Goal: Transaction & Acquisition: Purchase product/service

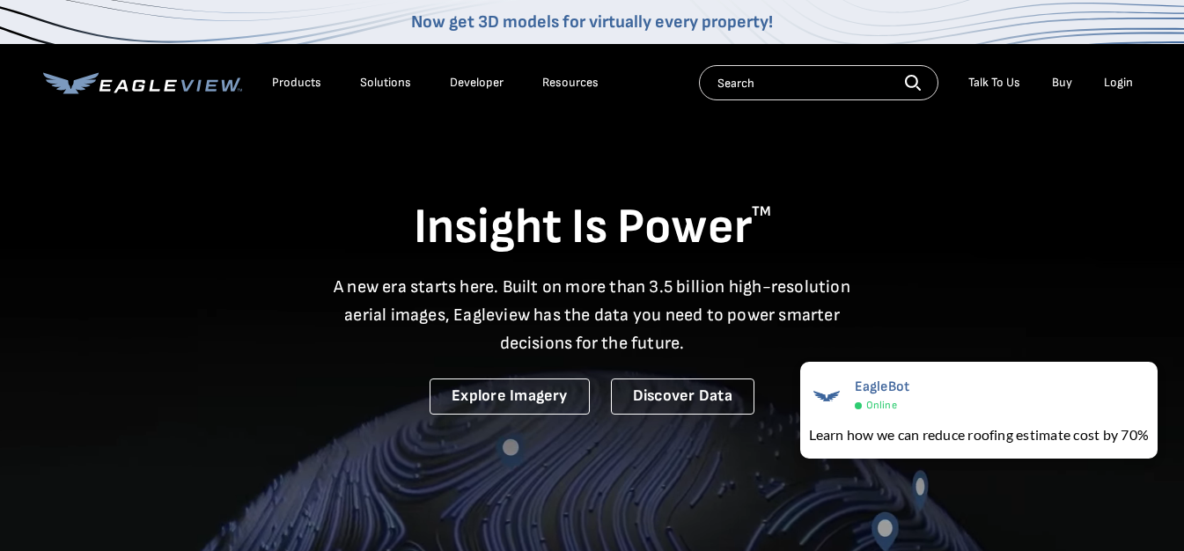
click at [1117, 82] on div "Login" at bounding box center [1118, 83] width 29 height 16
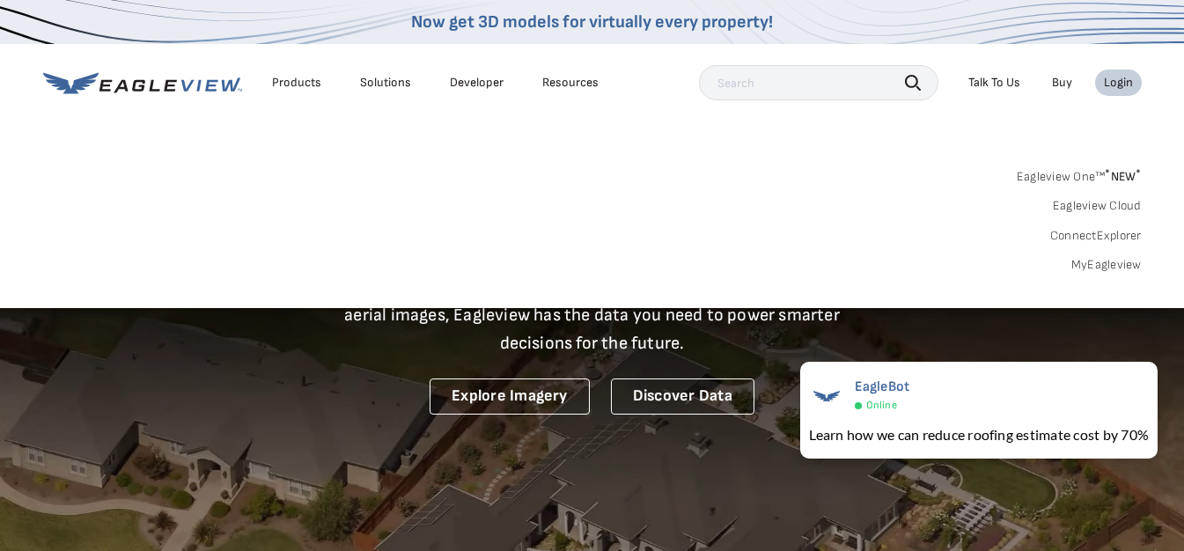
click at [1095, 261] on link "MyEagleview" at bounding box center [1106, 265] width 70 height 16
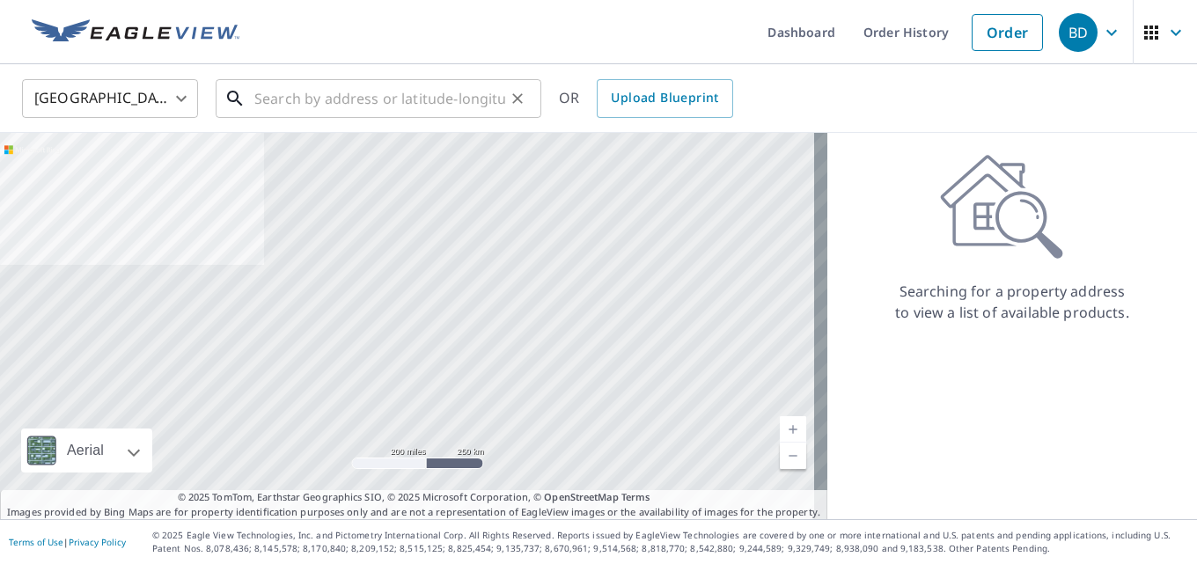
click at [298, 97] on input "text" at bounding box center [379, 98] width 251 height 49
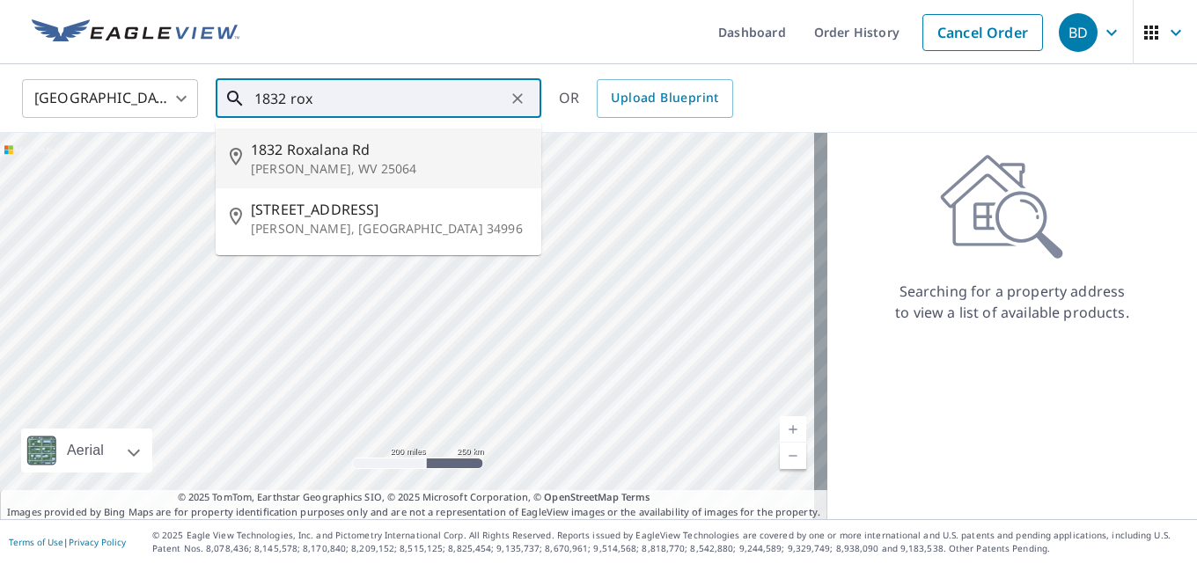
click at [378, 158] on span "1832 Roxalana Rd" at bounding box center [389, 149] width 276 height 21
type input "[STREET_ADDRESS][PERSON_NAME]"
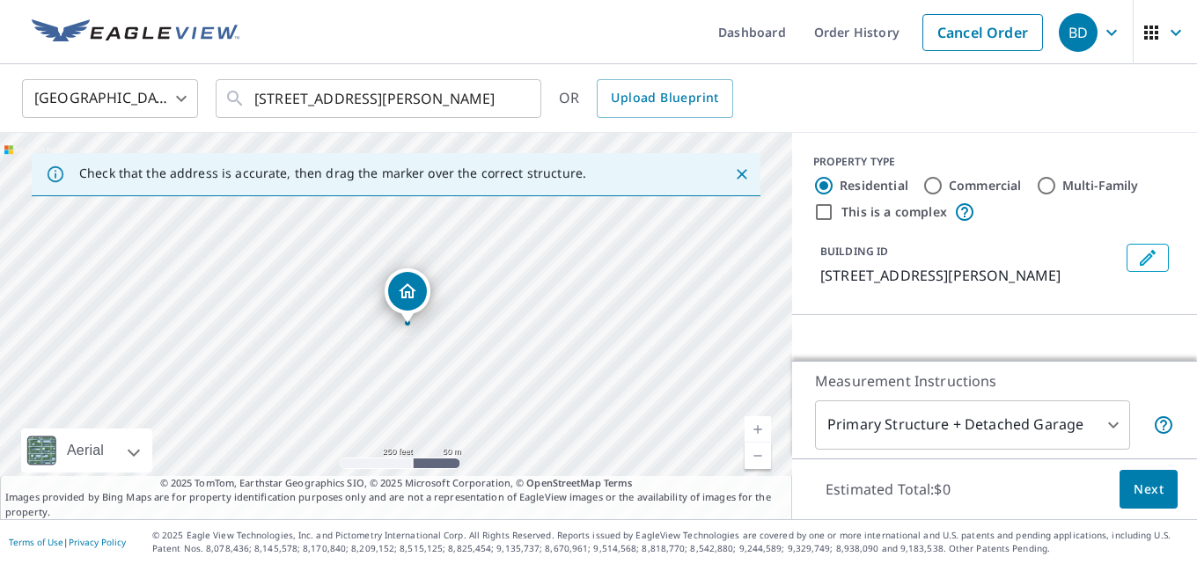
click at [854, 102] on div "United States [GEOGRAPHIC_DATA] ​ [STREET_ADDRESS][PERSON_NAME] ​ OR Upload Blu…" at bounding box center [592, 97] width 1167 height 41
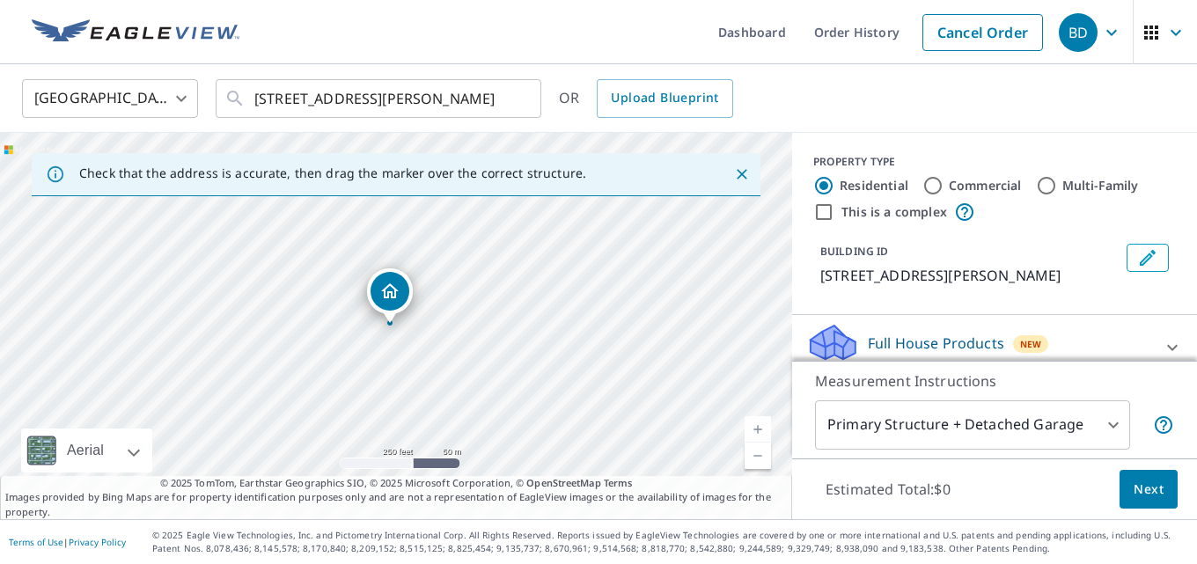
click at [551, 97] on div "United States [GEOGRAPHIC_DATA] ​ [STREET_ADDRESS][PERSON_NAME] ​ OR Upload Blu…" at bounding box center [592, 97] width 1167 height 41
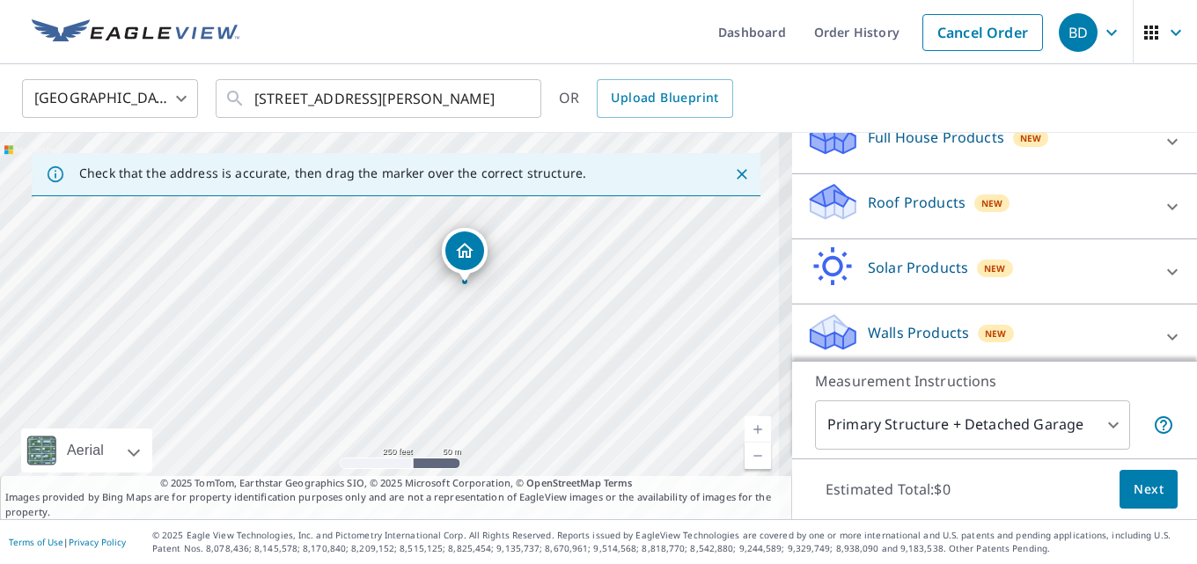
scroll to position [215, 0]
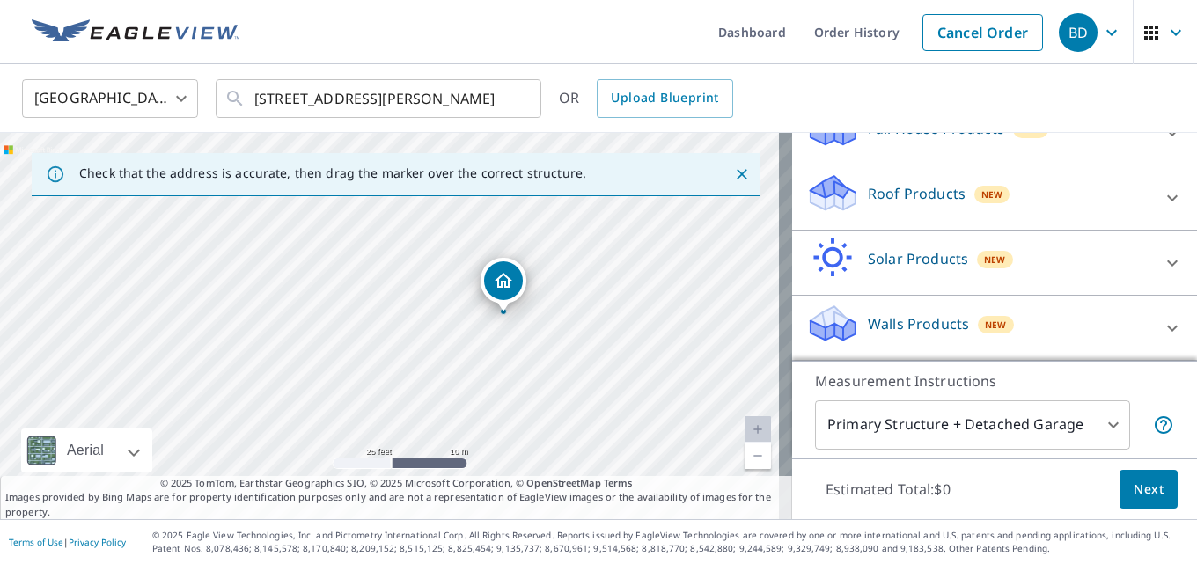
drag, startPoint x: 547, startPoint y: 362, endPoint x: 533, endPoint y: 343, distance: 23.8
click at [563, 349] on div "[STREET_ADDRESS][PERSON_NAME]" at bounding box center [396, 326] width 792 height 386
drag, startPoint x: 525, startPoint y: 365, endPoint x: 548, endPoint y: 285, distance: 83.6
click at [548, 285] on div "[STREET_ADDRESS][PERSON_NAME]" at bounding box center [396, 326] width 792 height 386
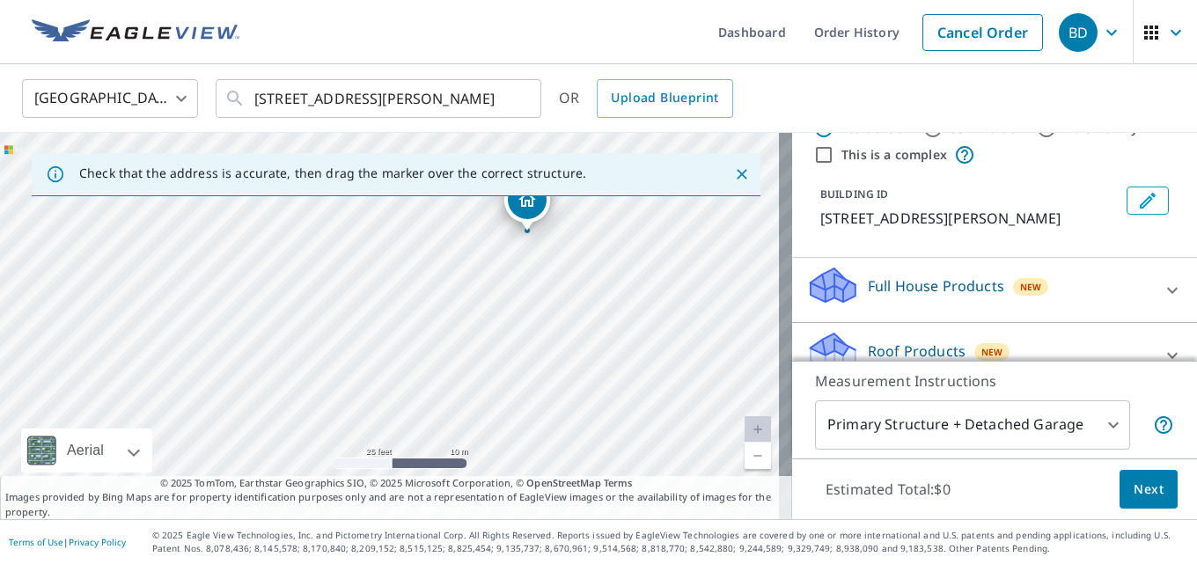
scroll to position [88, 0]
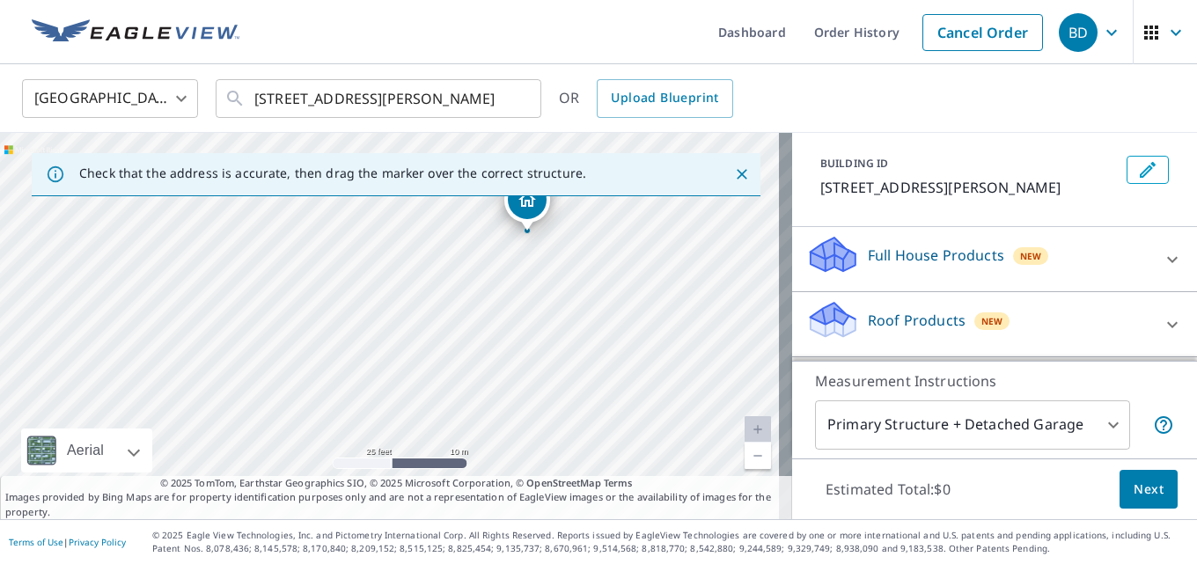
click at [943, 320] on p "Roof Products" at bounding box center [917, 320] width 98 height 21
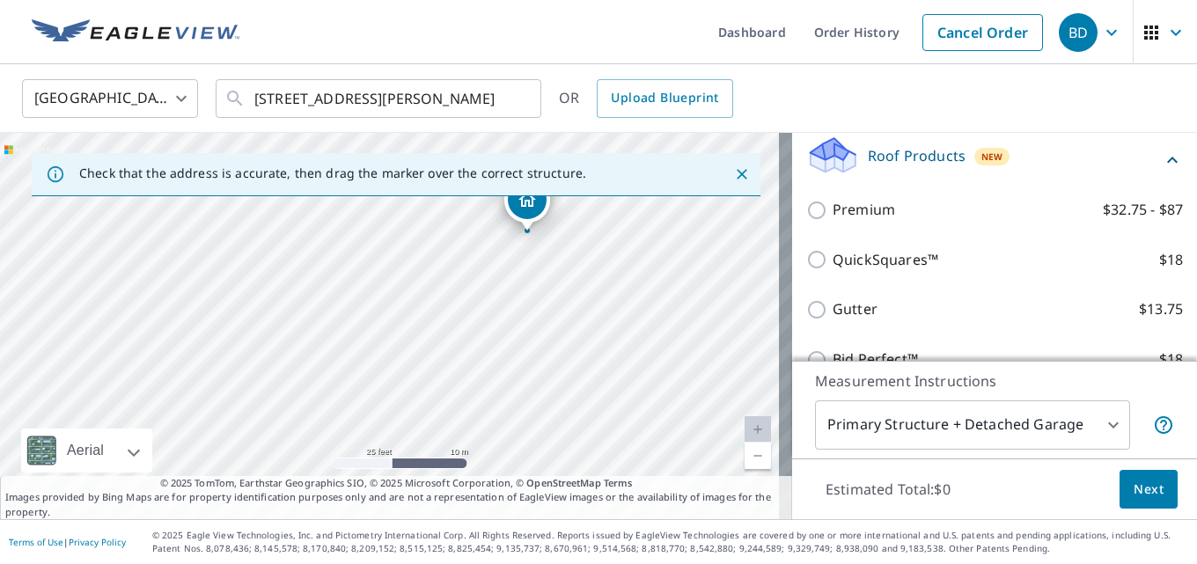
scroll to position [264, 0]
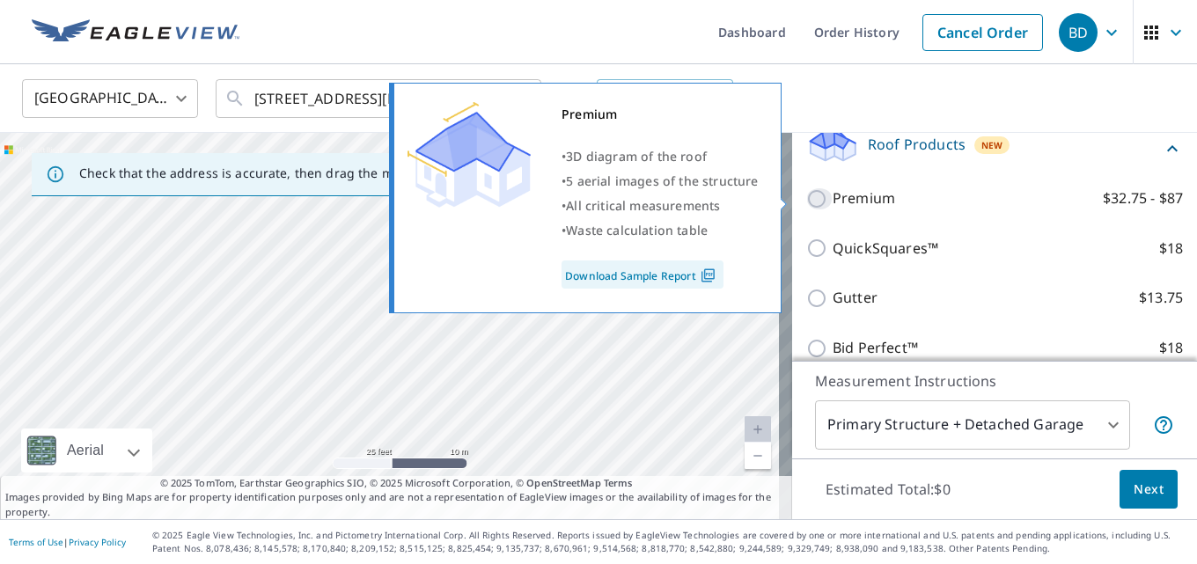
click at [807, 202] on input "Premium $32.75 - $87" at bounding box center [819, 198] width 26 height 21
checkbox input "true"
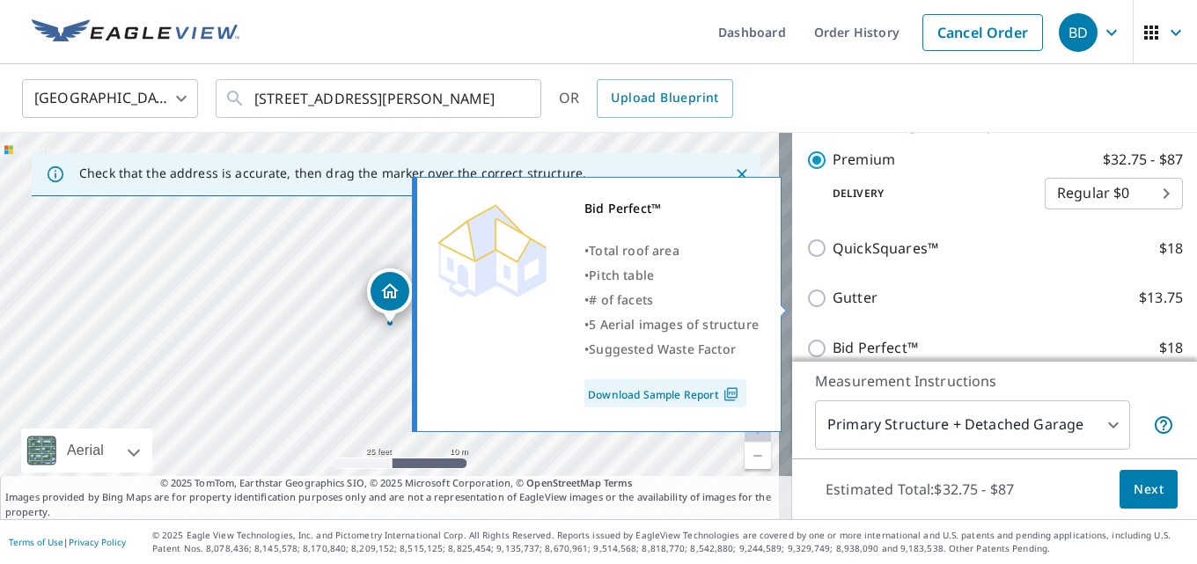
scroll to position [440, 0]
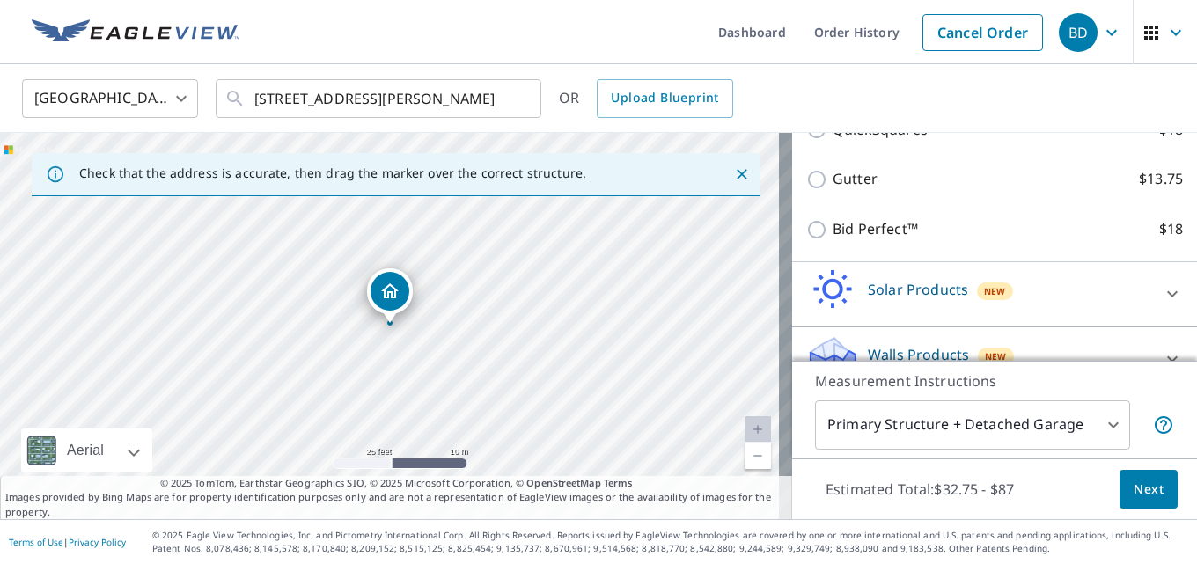
click at [1142, 496] on span "Next" at bounding box center [1149, 490] width 30 height 22
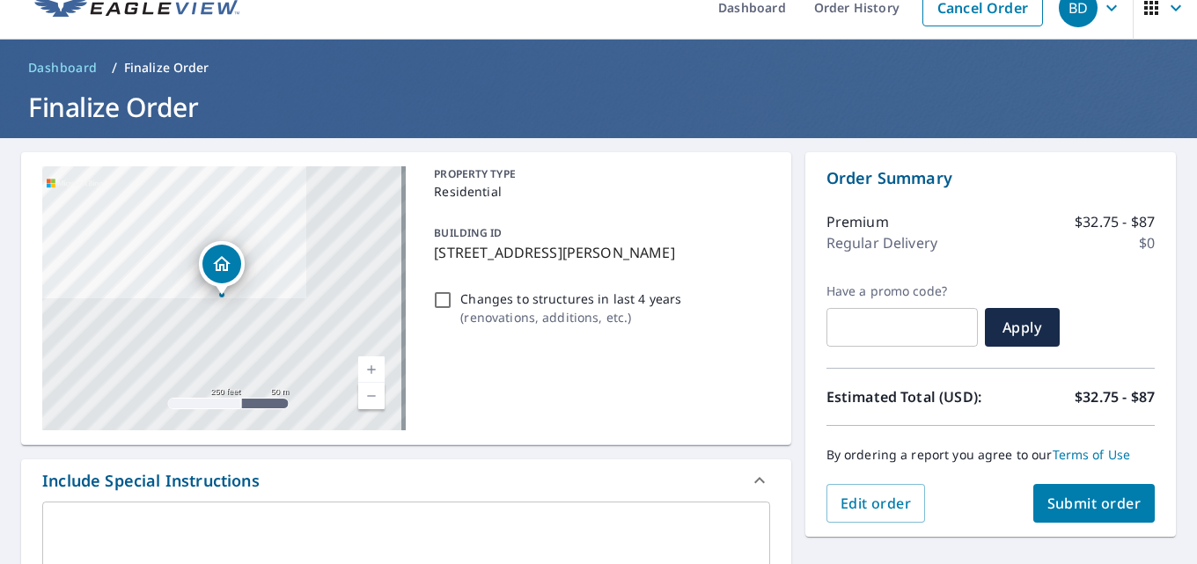
scroll to position [264, 0]
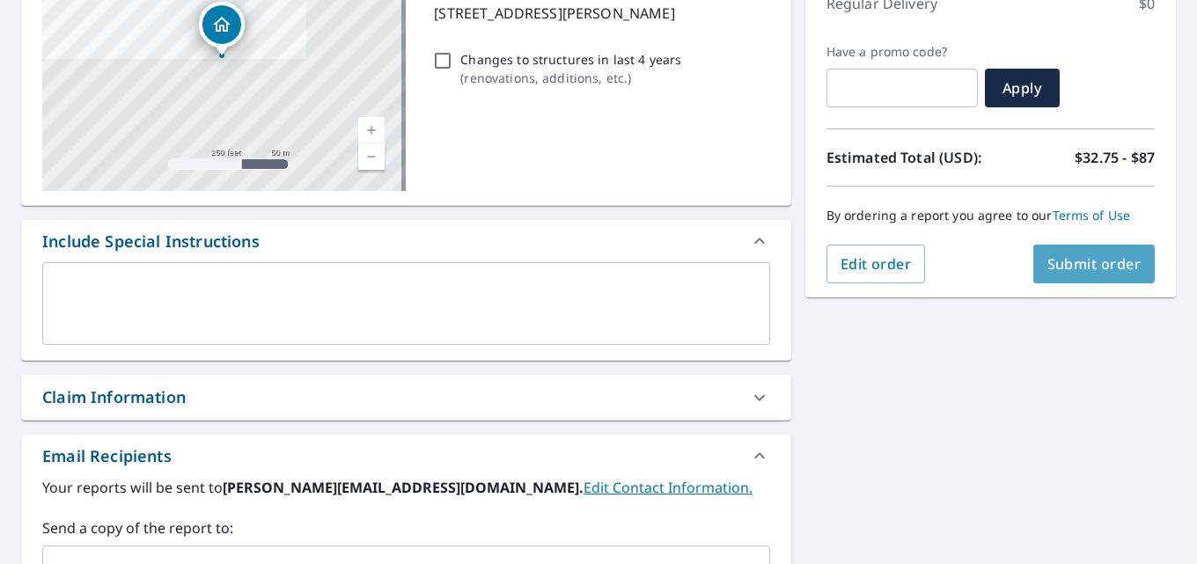
click at [1073, 260] on span "Submit order" at bounding box center [1094, 263] width 94 height 19
checkbox input "true"
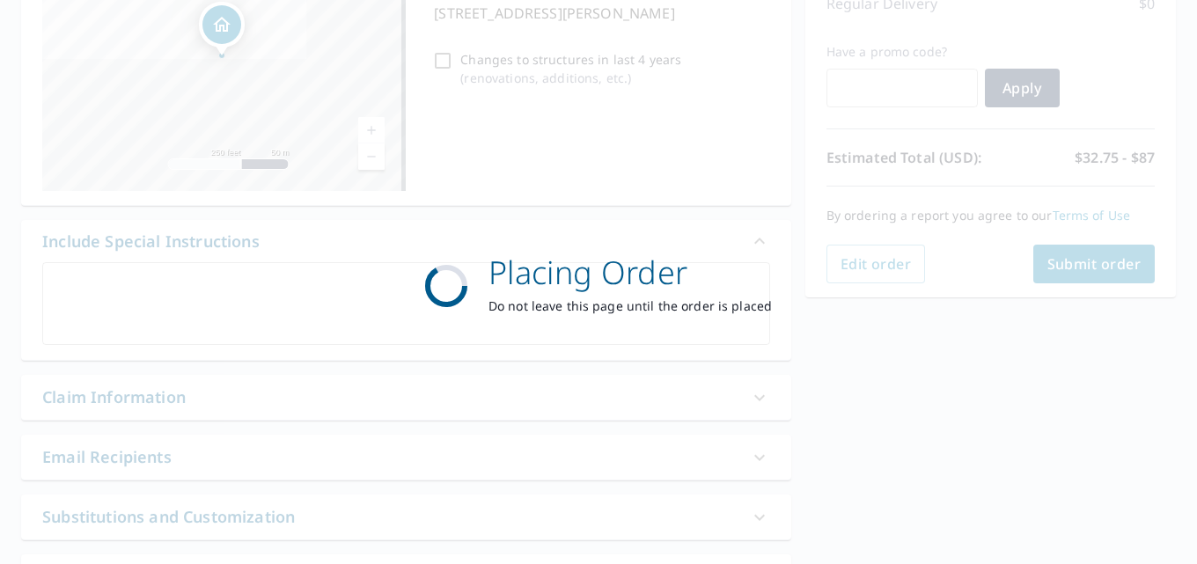
scroll to position [0, 0]
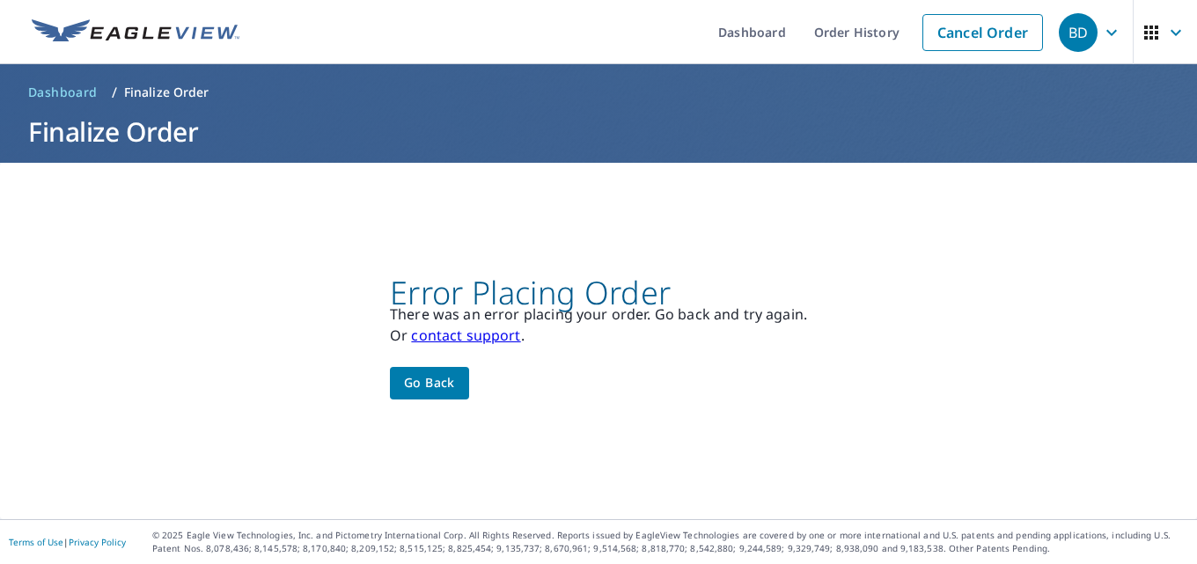
click at [436, 386] on span "Go back" at bounding box center [429, 383] width 51 height 22
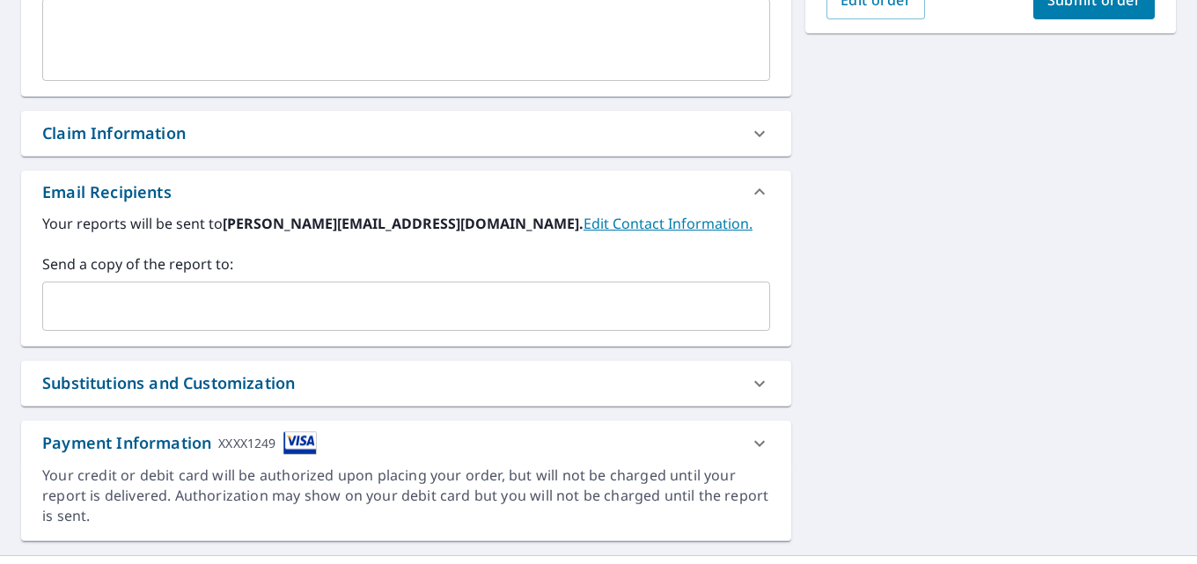
scroll to position [564, 0]
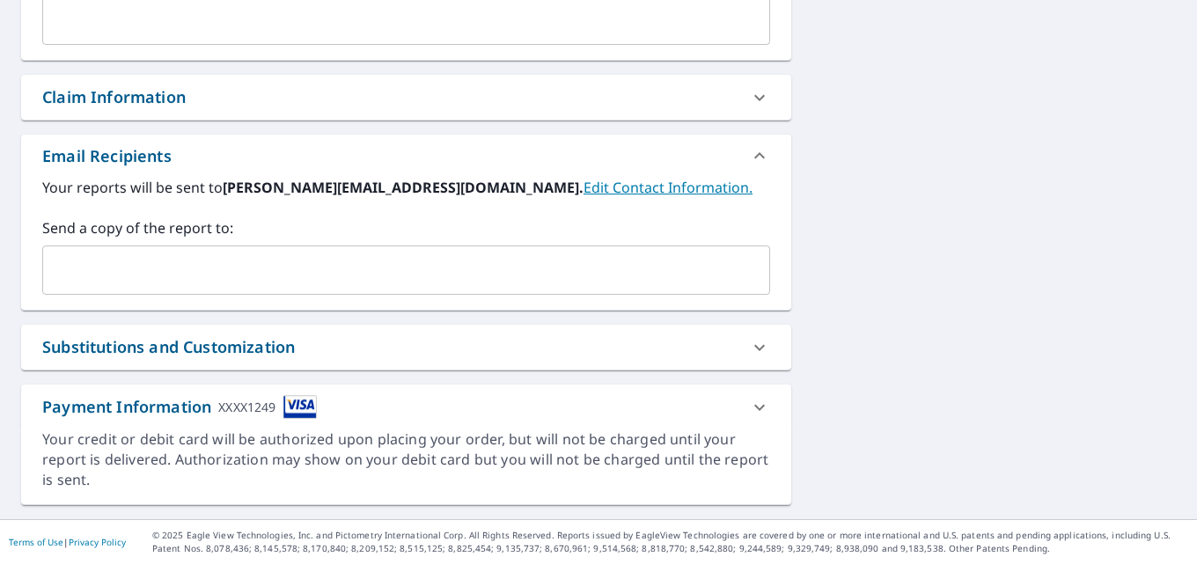
click at [308, 406] on img at bounding box center [299, 407] width 33 height 24
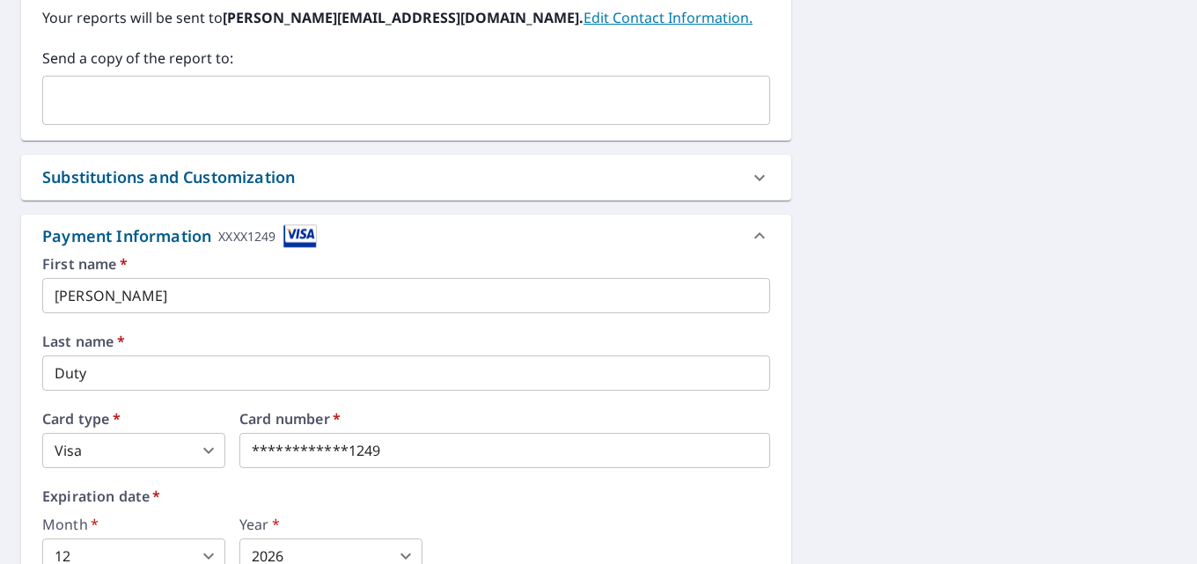
scroll to position [740, 0]
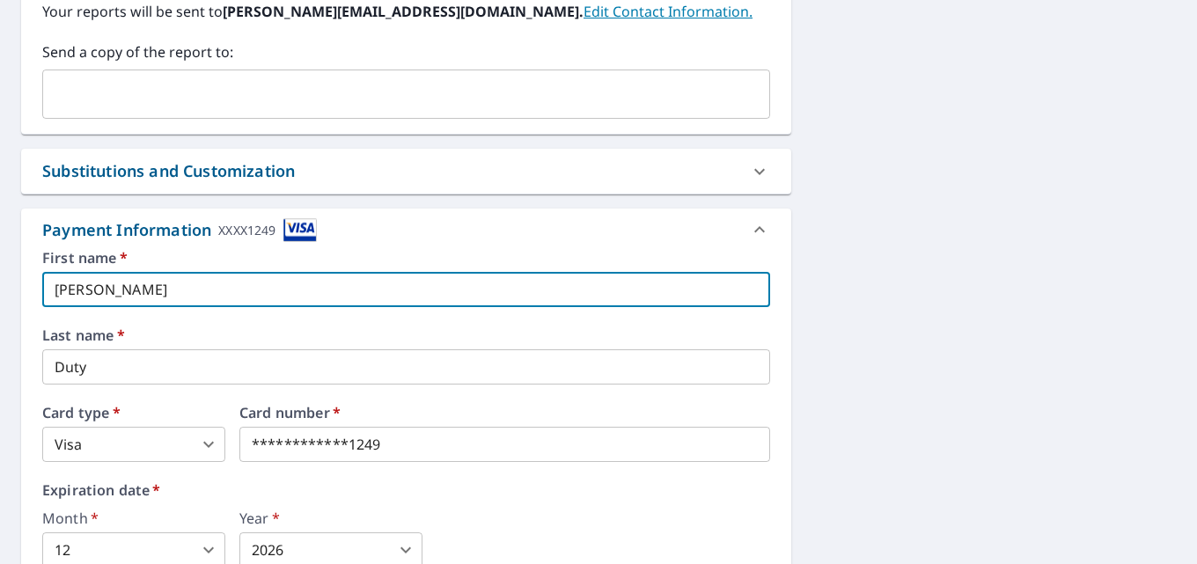
drag, startPoint x: 127, startPoint y: 290, endPoint x: 85, endPoint y: 269, distance: 46.8
click at [55, 290] on input "[PERSON_NAME]" at bounding box center [406, 289] width 728 height 35
checkbox input "true"
type input "S"
checkbox input "true"
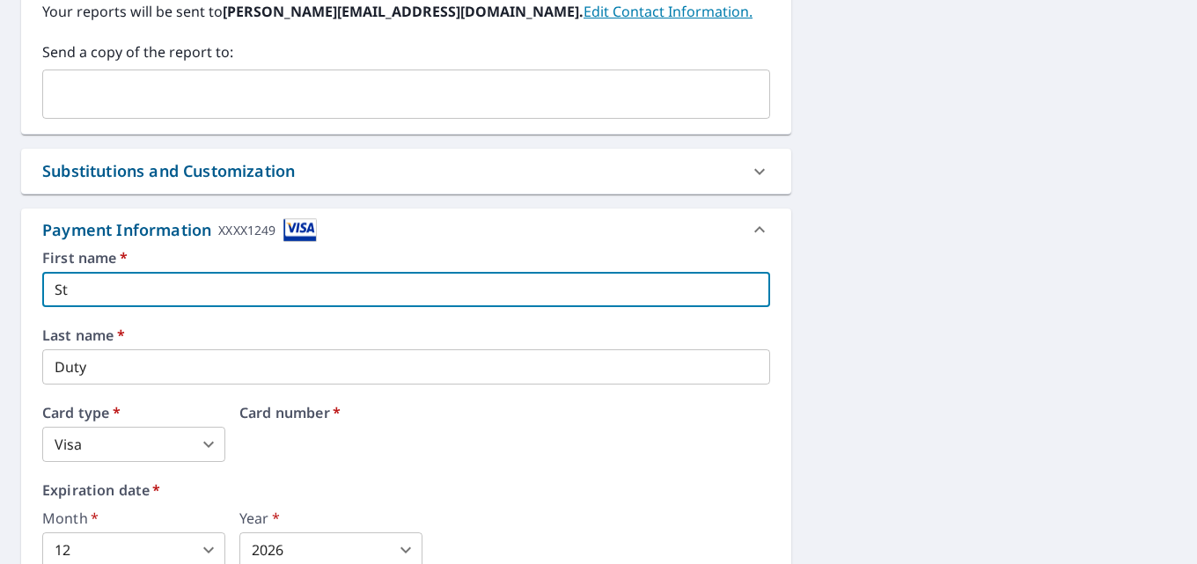
type input "Ste"
checkbox input "true"
type input "[PERSON_NAME]"
checkbox input "true"
type input "[PERSON_NAME]"
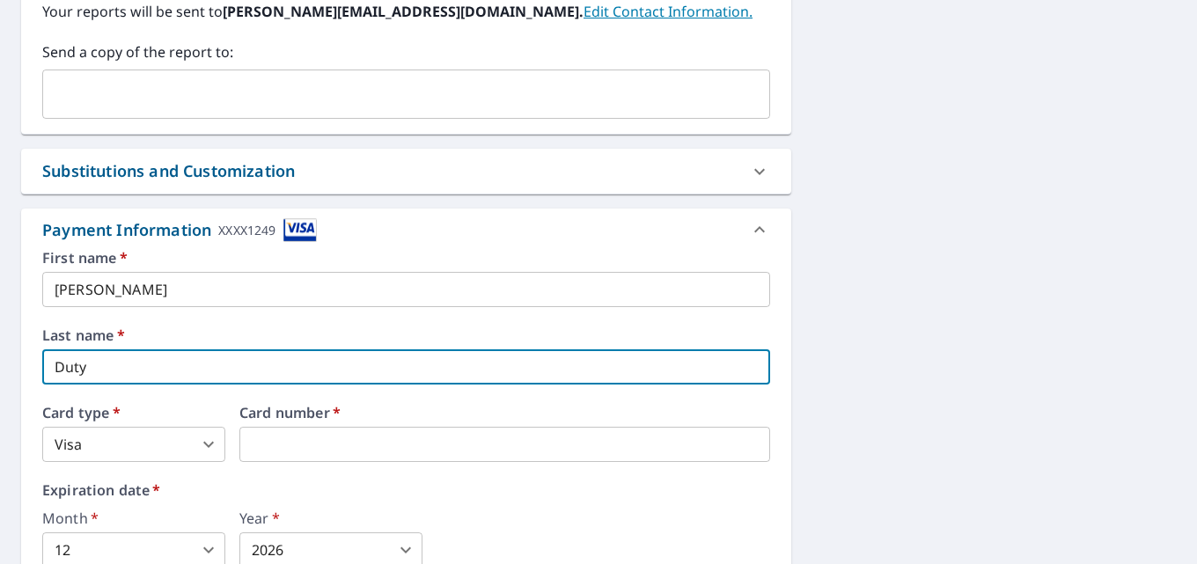
checkbox input "true"
type input "R"
checkbox input "true"
type input "Ra"
checkbox input "true"
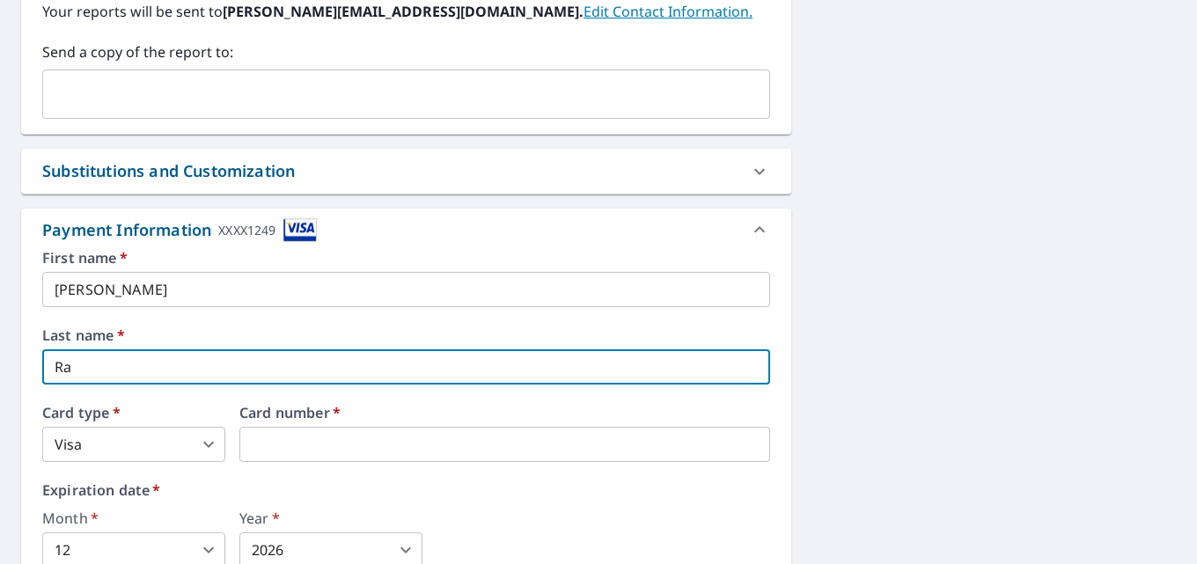
type input "Ram"
checkbox input "true"
type input "Rame"
checkbox input "true"
type input "[PERSON_NAME]"
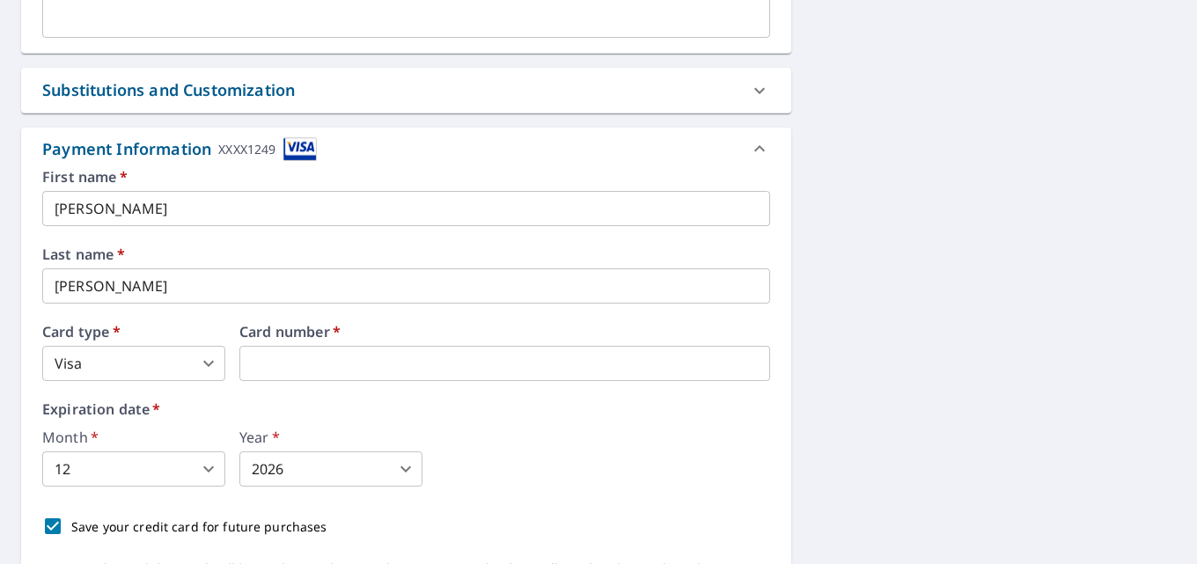
scroll to position [952, 0]
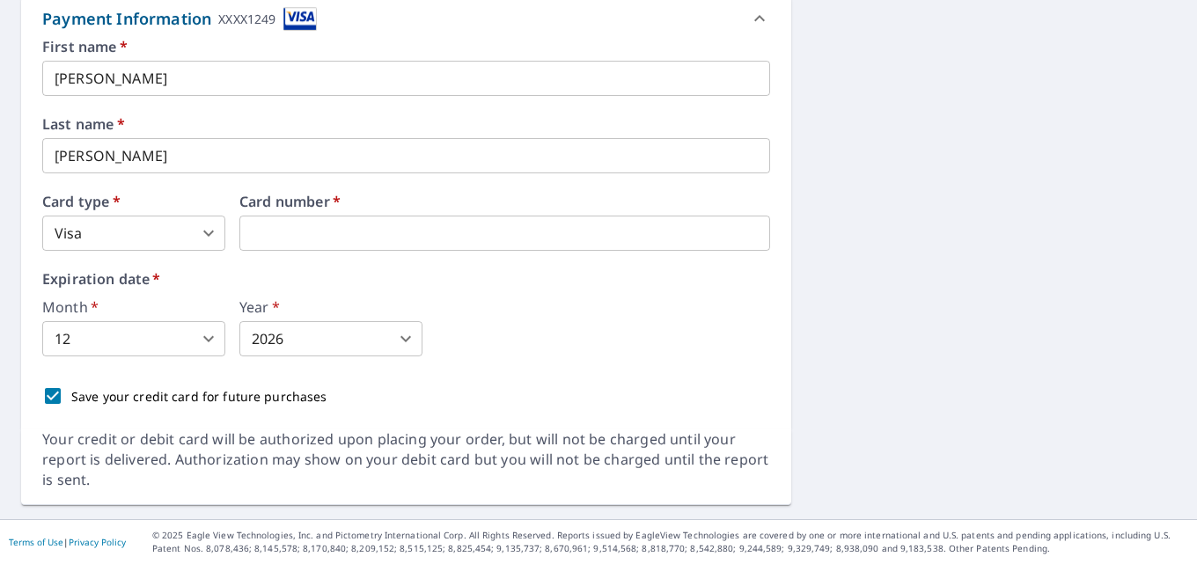
click at [211, 329] on body "BD BD Dashboard Order History Cancel Order BD Dashboard / Finalize Order Finali…" at bounding box center [598, 282] width 1197 height 564
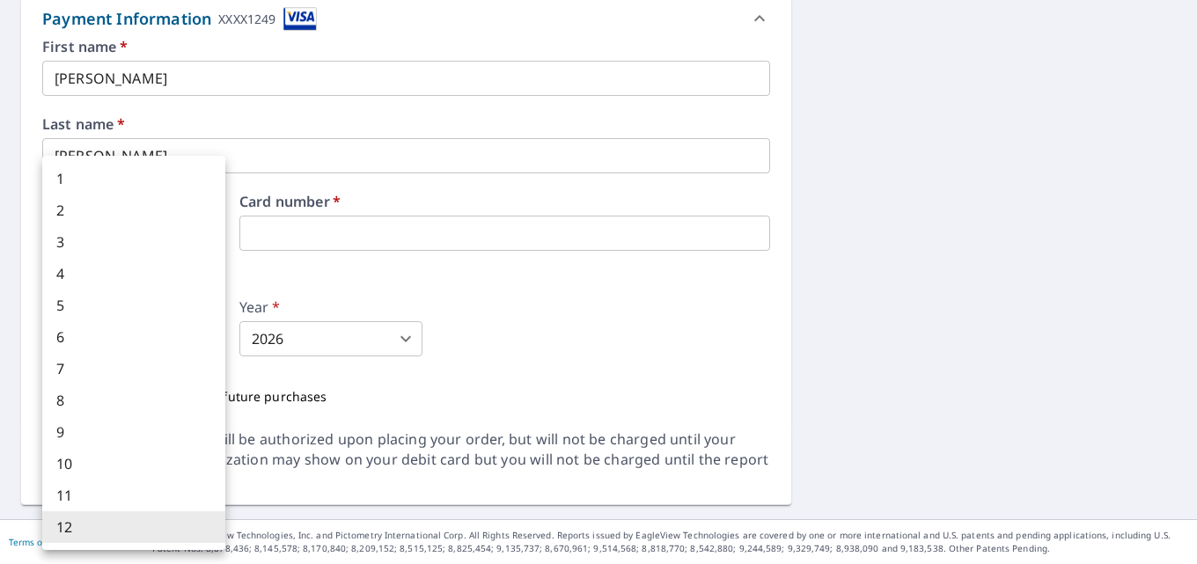
drag, startPoint x: 81, startPoint y: 184, endPoint x: 108, endPoint y: 215, distance: 41.2
click at [82, 183] on li "1" at bounding box center [133, 179] width 183 height 32
checkbox input "true"
type input "1"
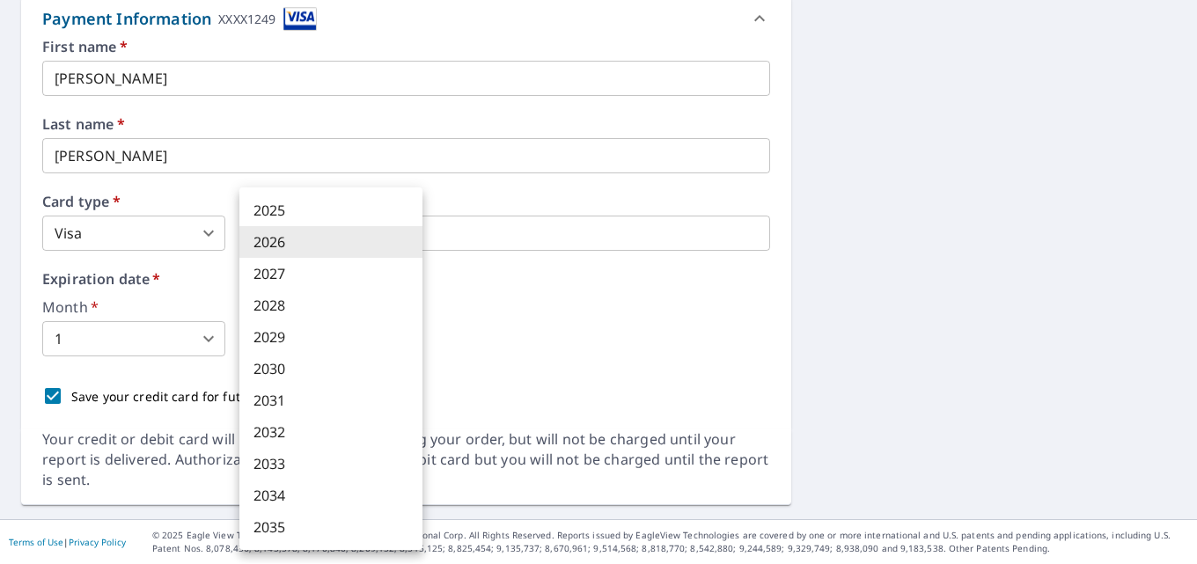
click at [400, 339] on body "BD BD Dashboard Order History Cancel Order BD Dashboard / Finalize Order Finali…" at bounding box center [598, 282] width 1197 height 564
click at [308, 274] on li "2027" at bounding box center [330, 274] width 183 height 32
checkbox input "true"
type input "2027"
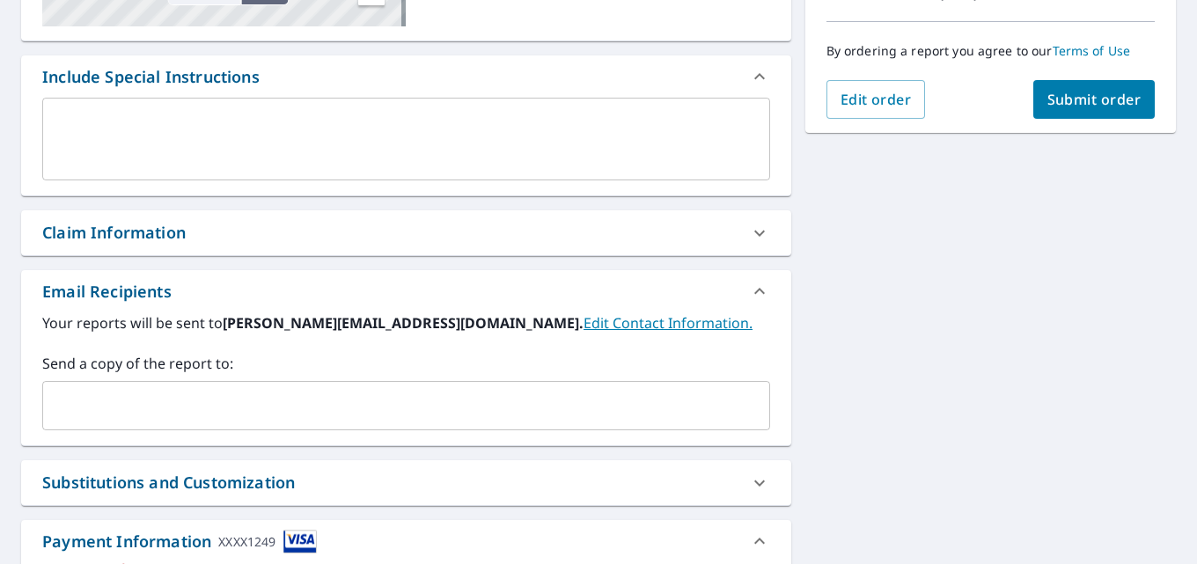
scroll to position [335, 0]
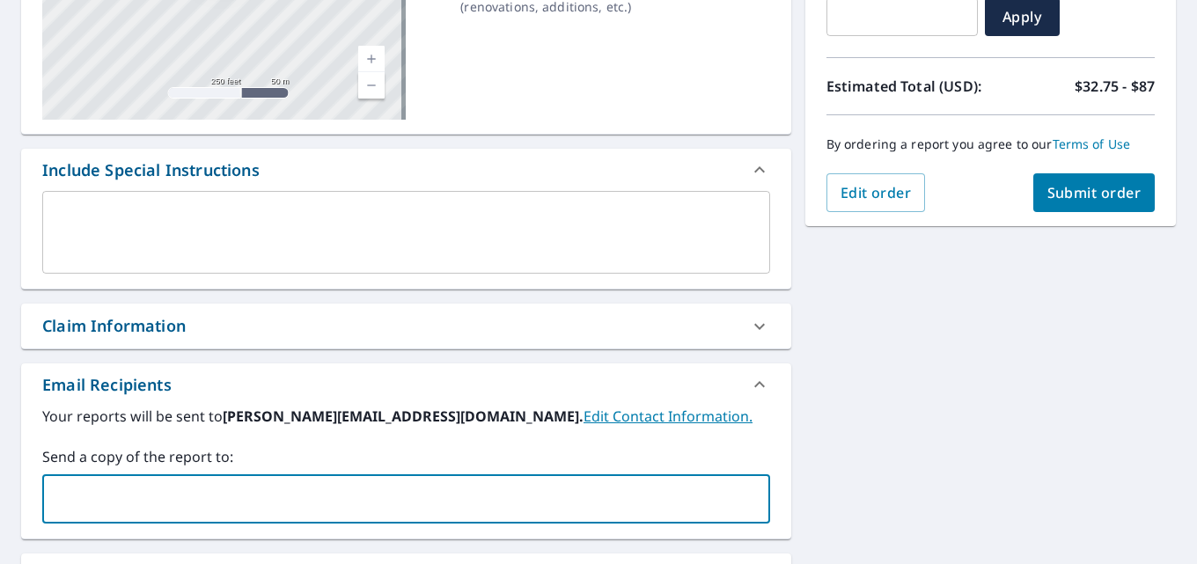
click at [308, 494] on input "text" at bounding box center [393, 498] width 686 height 33
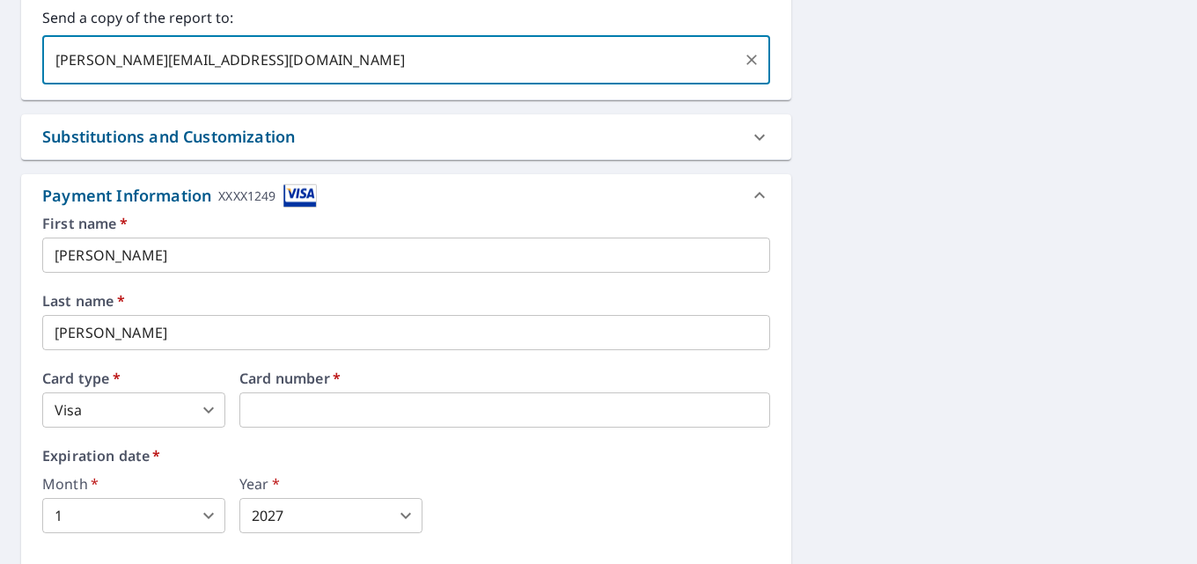
scroll to position [423, 0]
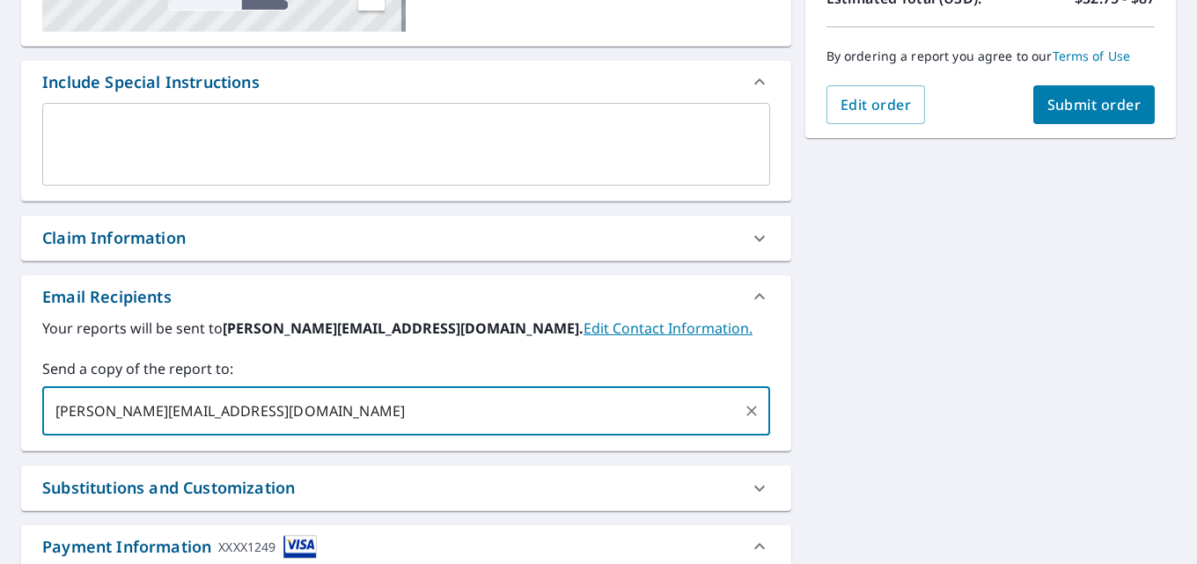
type input "[PERSON_NAME][EMAIL_ADDRESS][DOMAIN_NAME]"
click at [1097, 105] on span "Submit order" at bounding box center [1094, 104] width 94 height 19
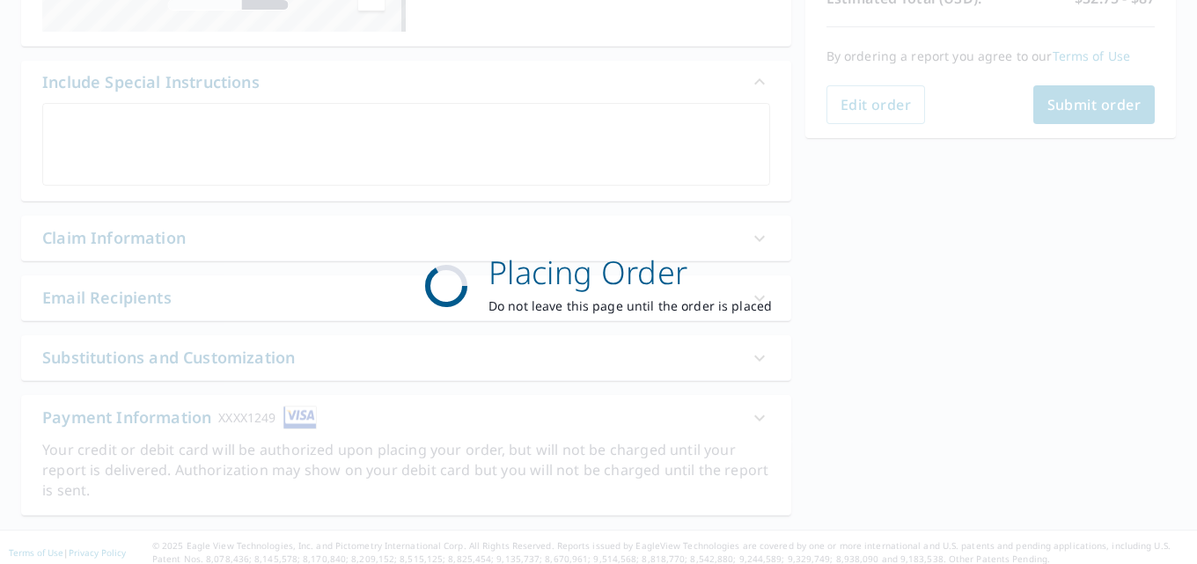
checkbox input "true"
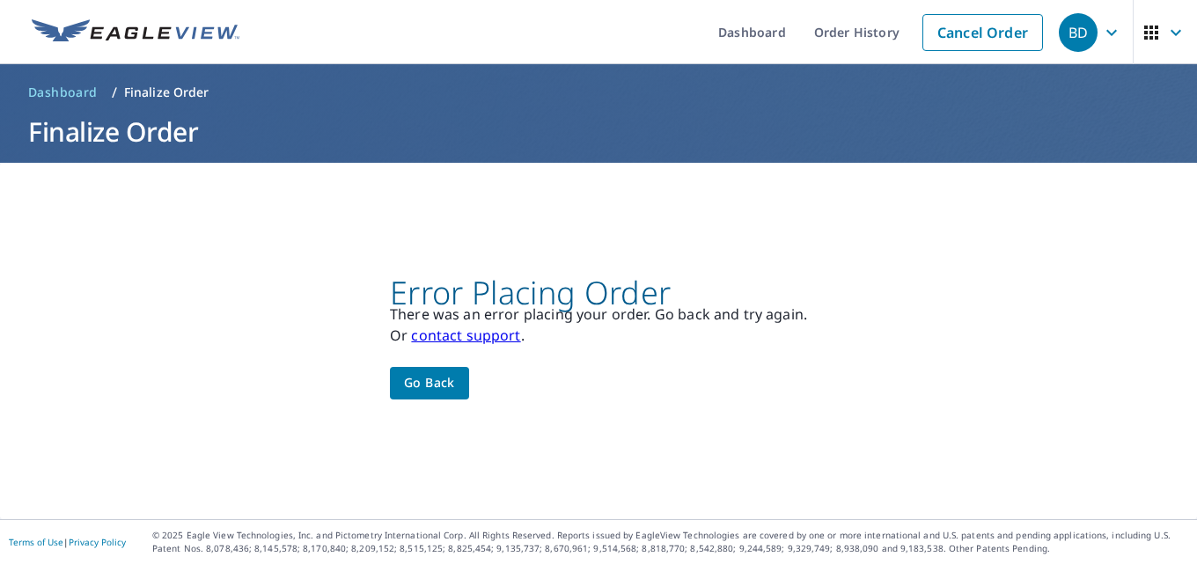
scroll to position [0, 0]
click at [991, 37] on link "Cancel Order" at bounding box center [982, 32] width 121 height 37
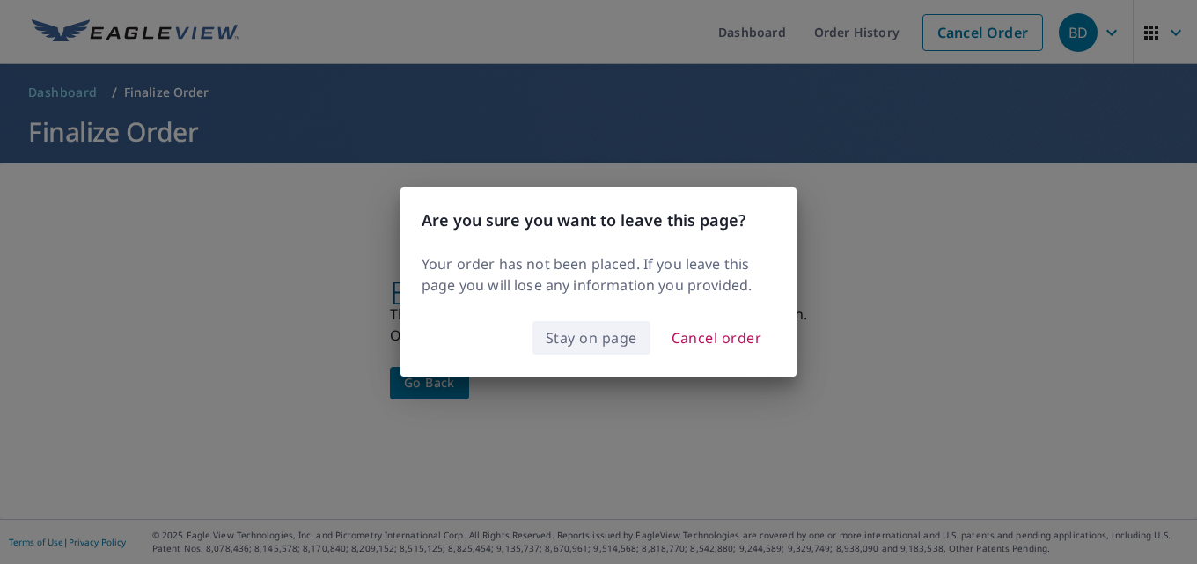
click at [597, 345] on span "Stay on page" at bounding box center [592, 338] width 92 height 25
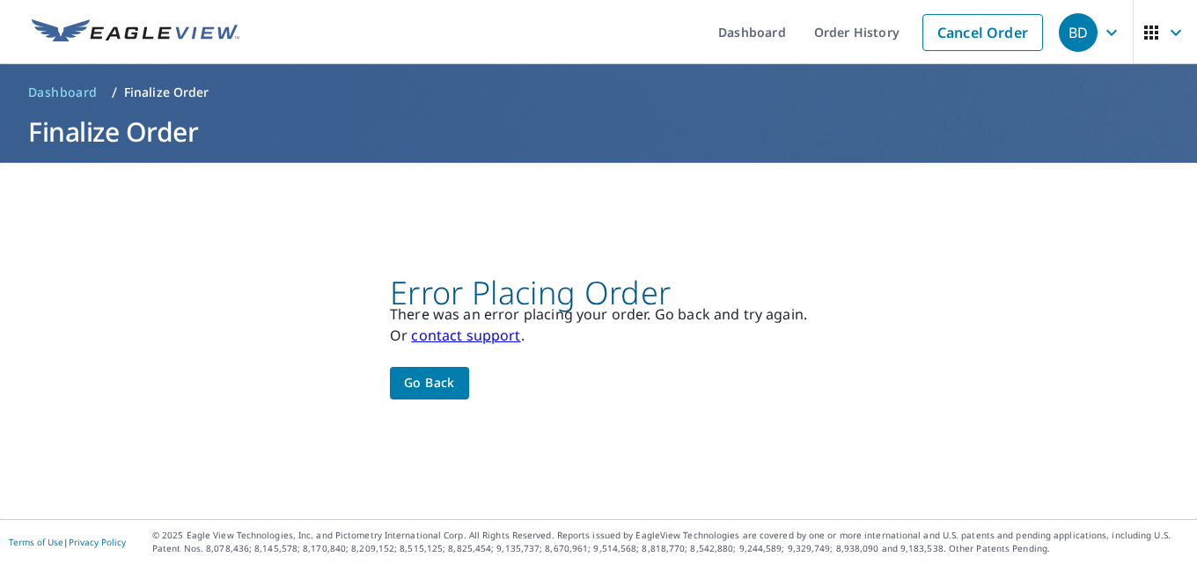
click at [432, 386] on span "Go back" at bounding box center [429, 383] width 51 height 22
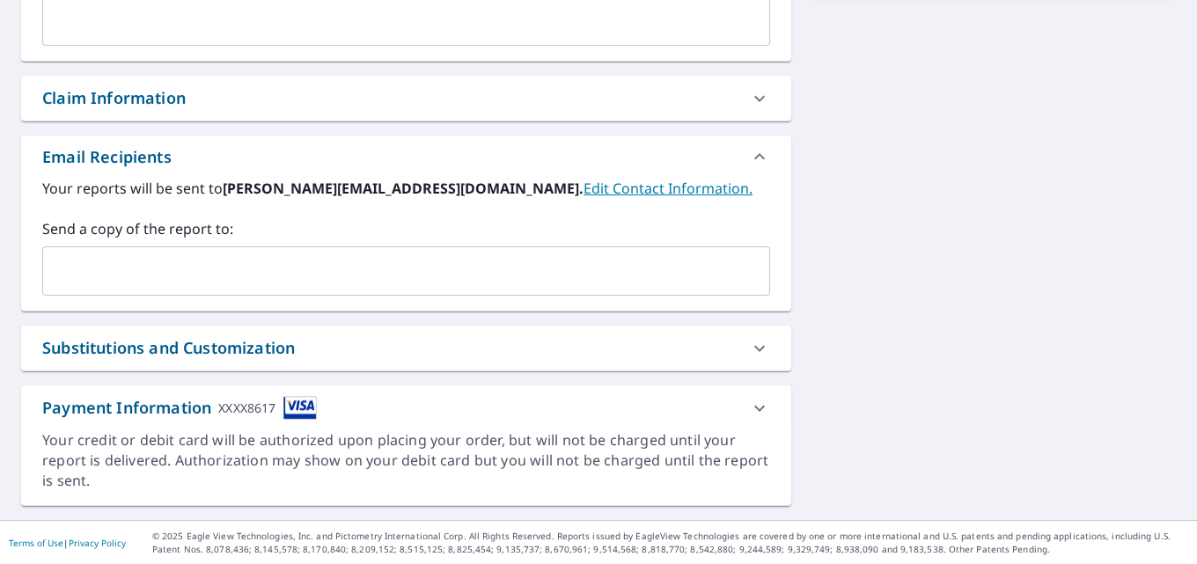
scroll to position [564, 0]
click at [749, 407] on icon at bounding box center [759, 407] width 21 height 21
checkbox input "true"
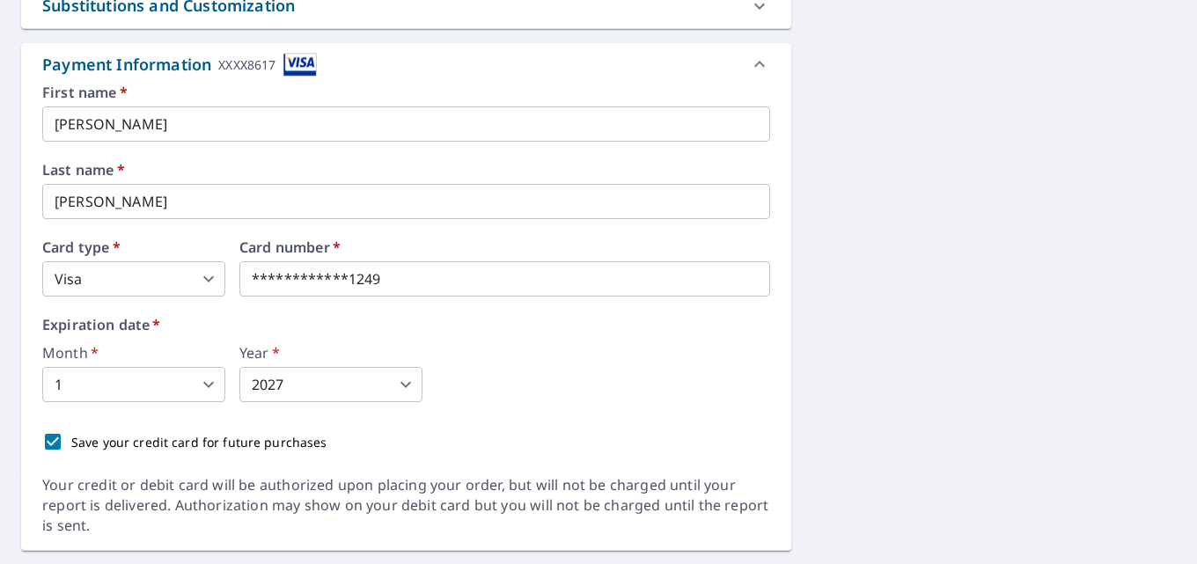
scroll to position [916, 0]
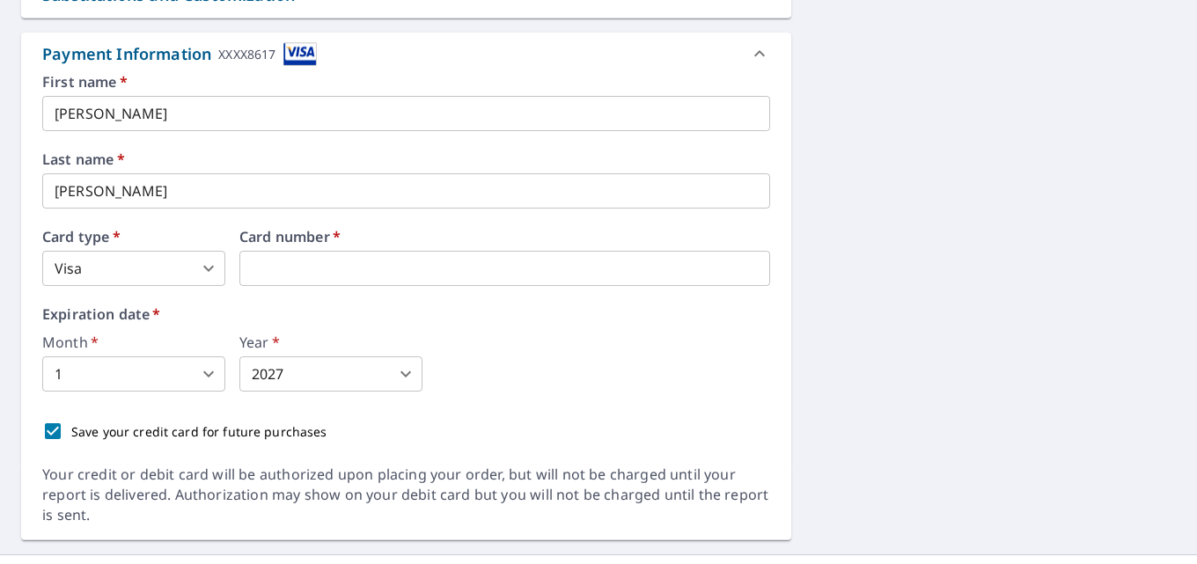
click at [511, 371] on div "Month   * 1 1 ​ Year   * 2027 2027 ​" at bounding box center [406, 363] width 728 height 56
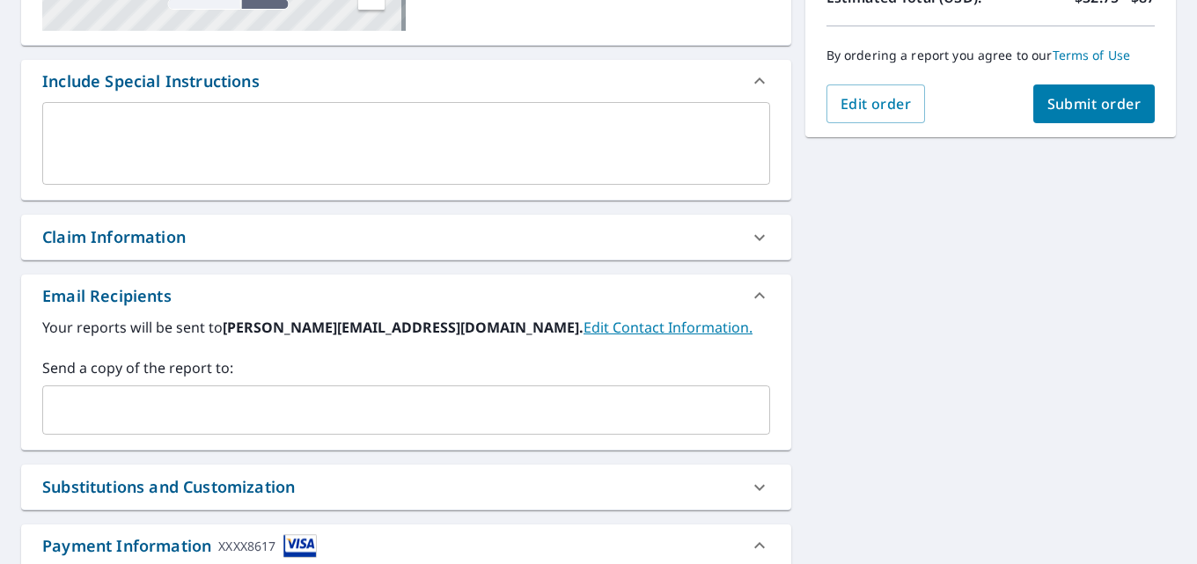
scroll to position [423, 0]
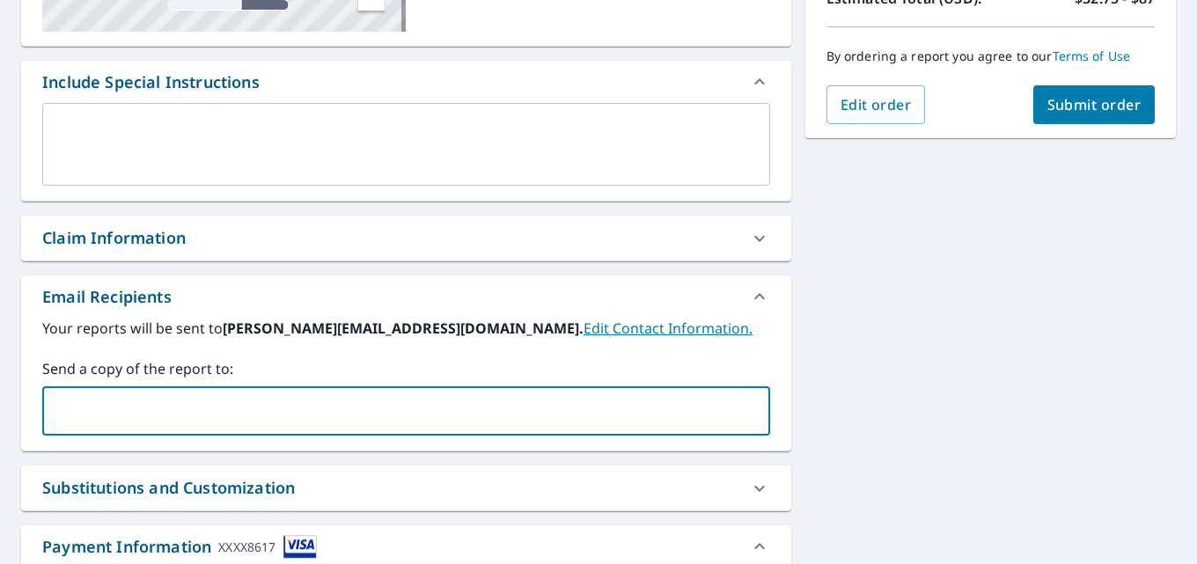
click at [568, 422] on input "text" at bounding box center [393, 410] width 686 height 33
type input "[PERSON_NAME][EMAIL_ADDRESS][DOMAIN_NAME]"
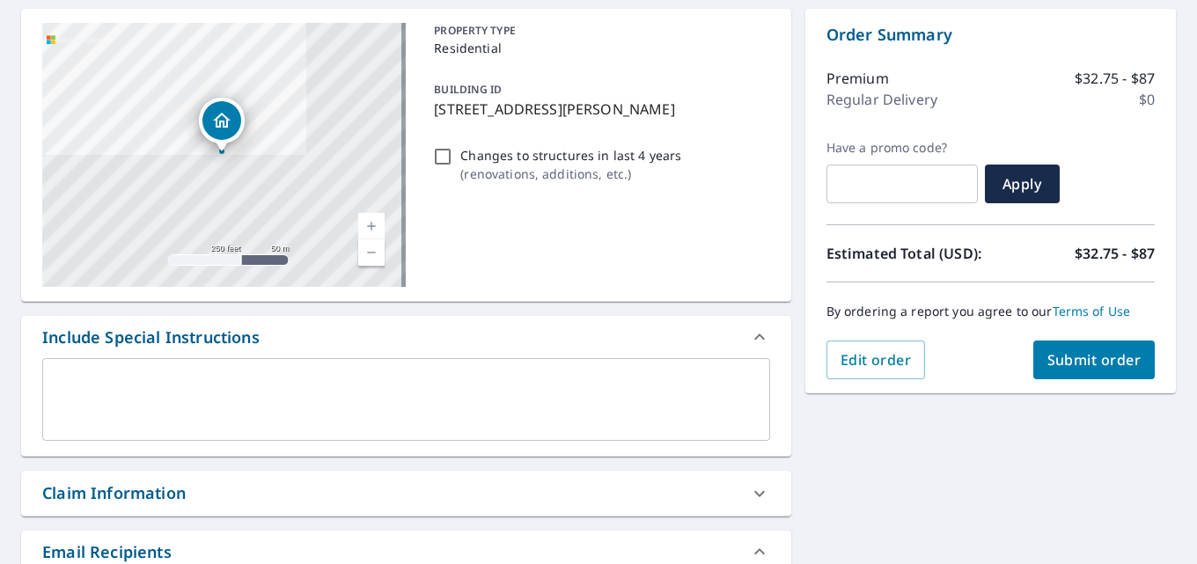
scroll to position [176, 0]
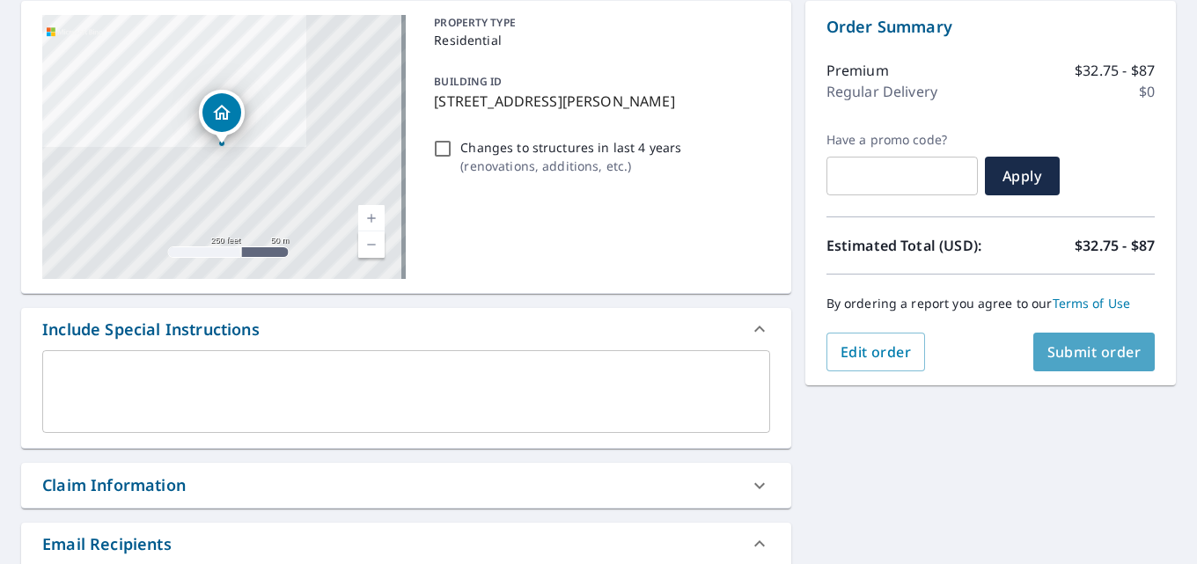
click at [1065, 351] on span "Submit order" at bounding box center [1094, 351] width 94 height 19
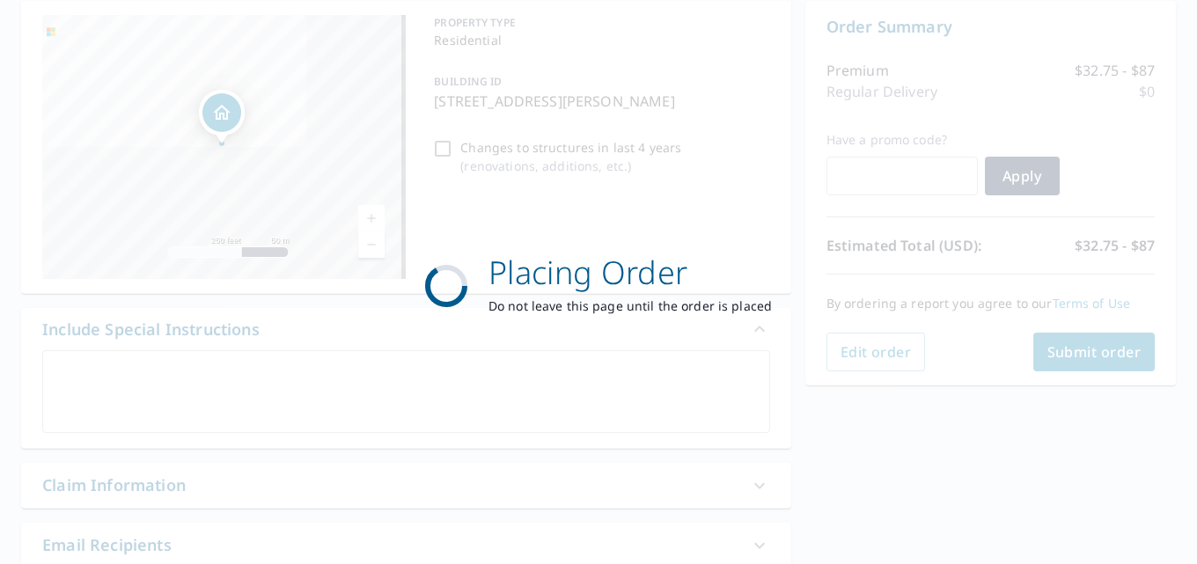
checkbox input "true"
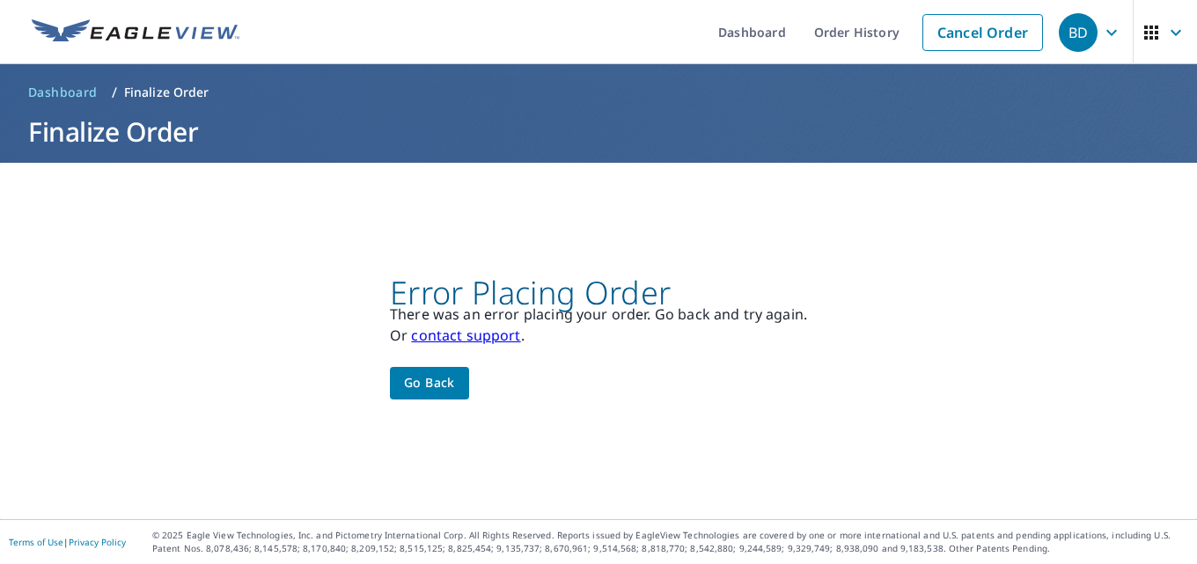
scroll to position [0, 0]
click at [832, 35] on link "Order History" at bounding box center [857, 32] width 114 height 64
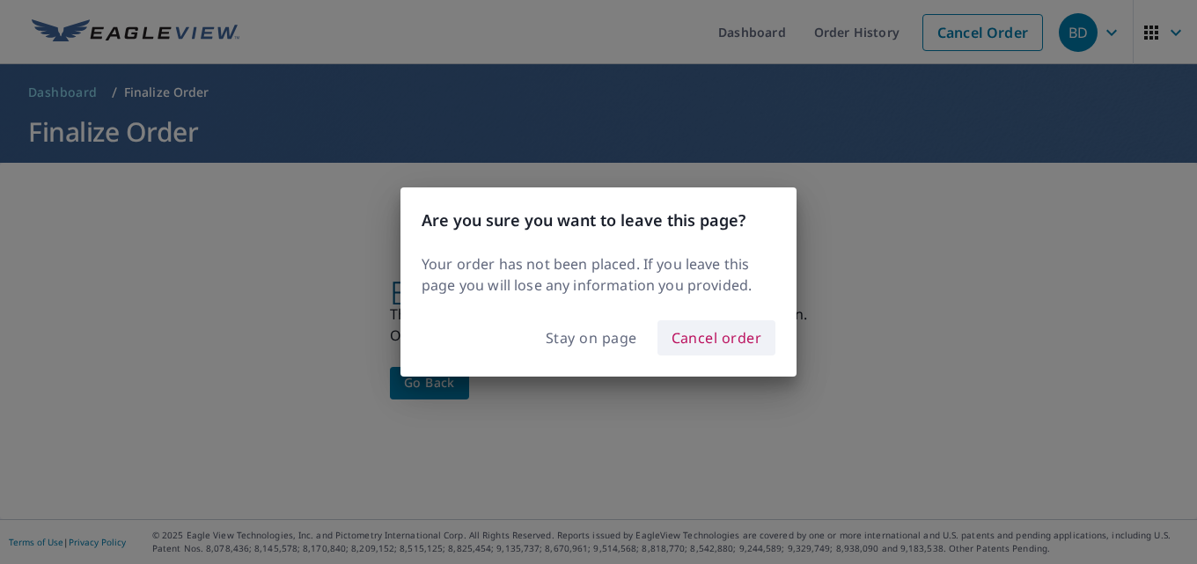
click at [702, 345] on span "Cancel order" at bounding box center [717, 338] width 91 height 25
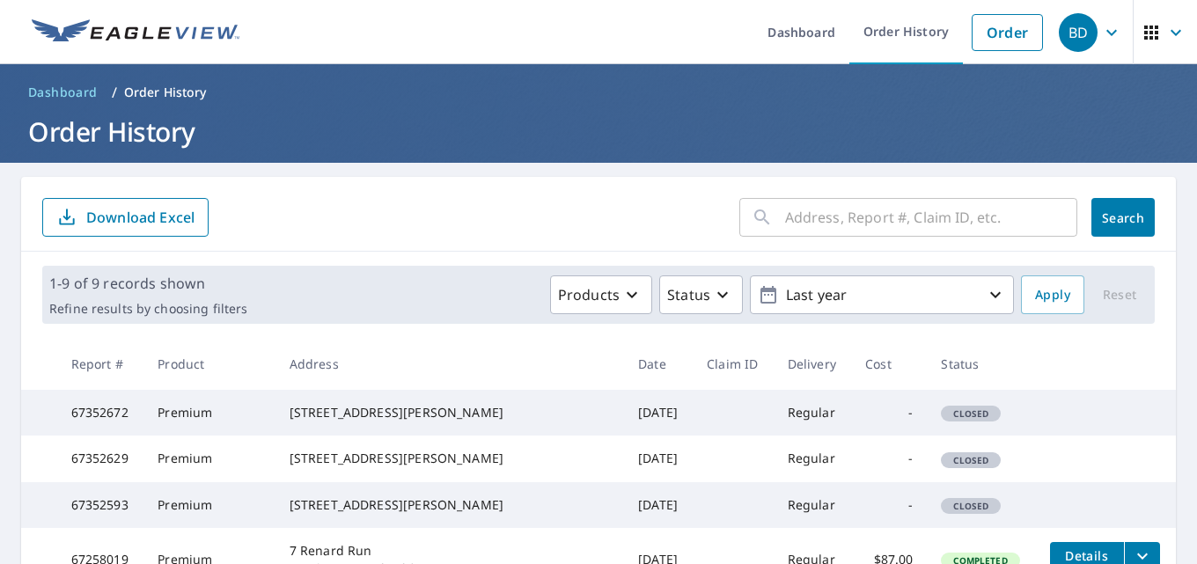
click at [107, 422] on td "67352672" at bounding box center [100, 413] width 87 height 46
click at [868, 421] on td "-" at bounding box center [889, 413] width 76 height 46
click at [941, 415] on div "Closed" at bounding box center [971, 414] width 60 height 16
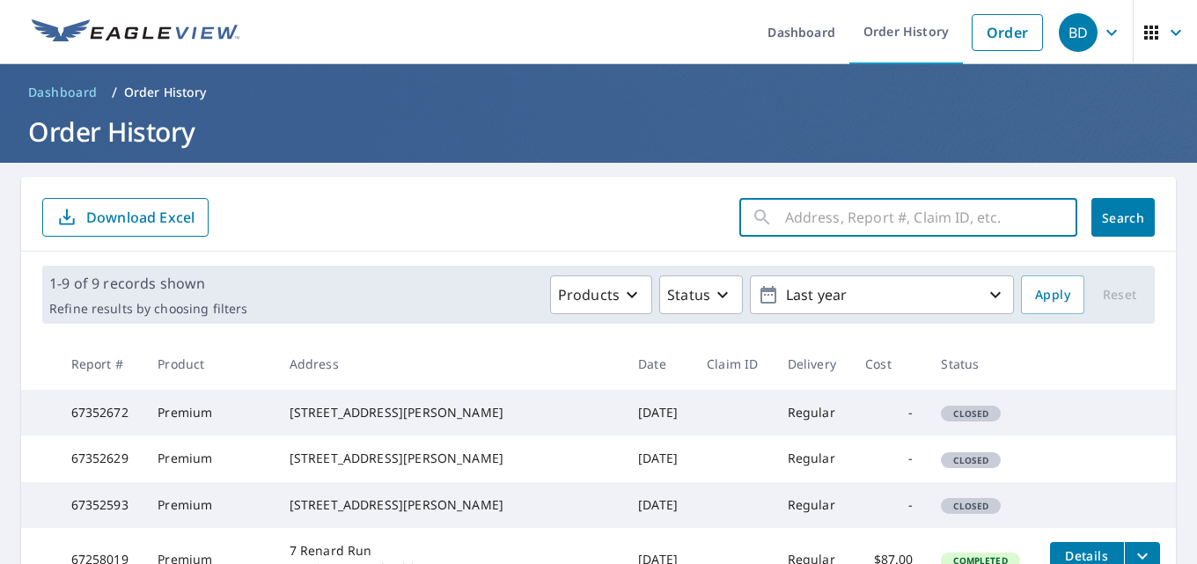
click at [806, 214] on input "text" at bounding box center [931, 217] width 292 height 49
type input "1"
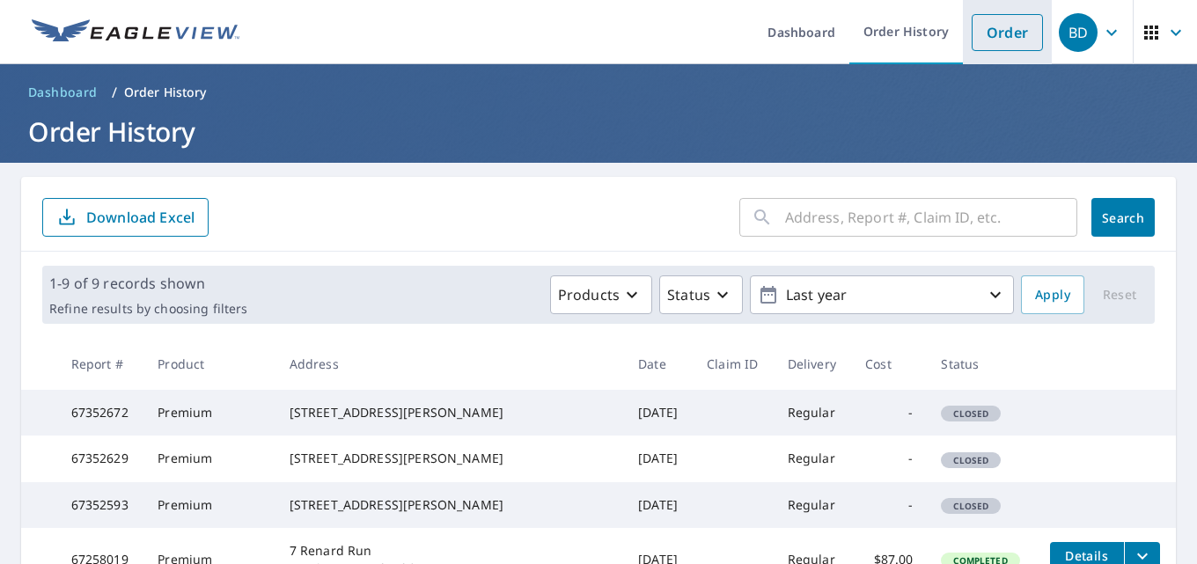
click at [986, 39] on link "Order" at bounding box center [1007, 32] width 71 height 37
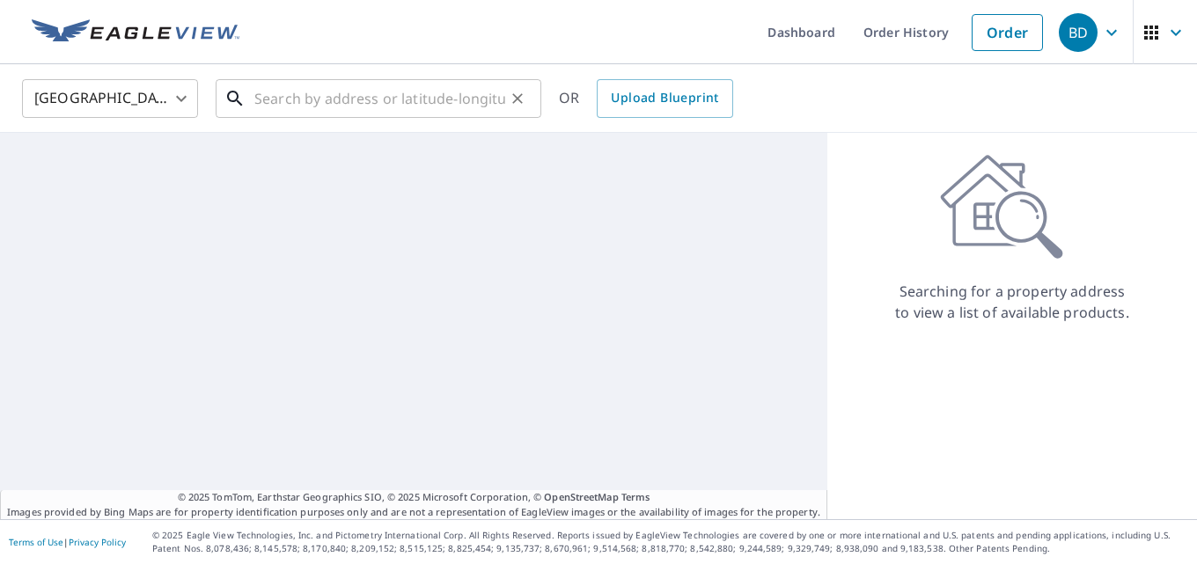
click at [373, 105] on input "text" at bounding box center [379, 98] width 251 height 49
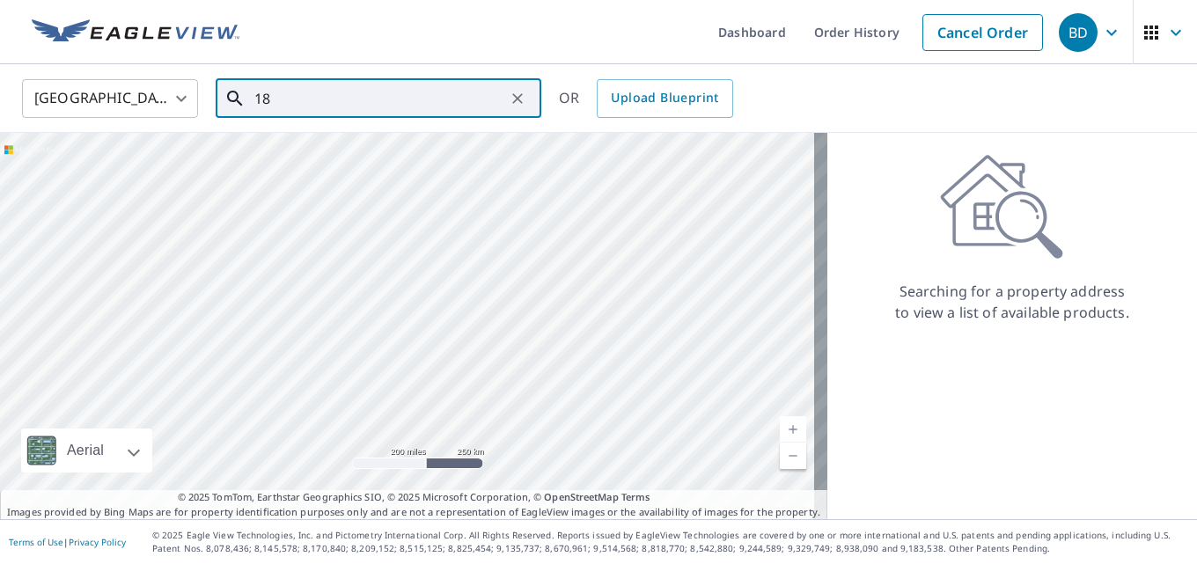
type input "1"
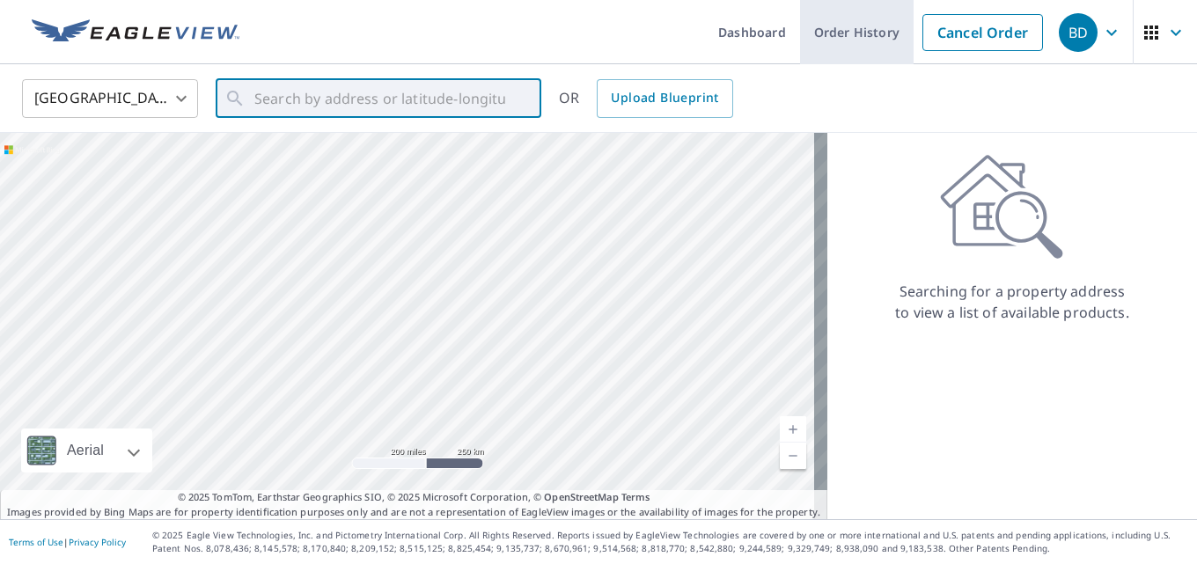
click at [824, 33] on link "Order History" at bounding box center [857, 32] width 114 height 64
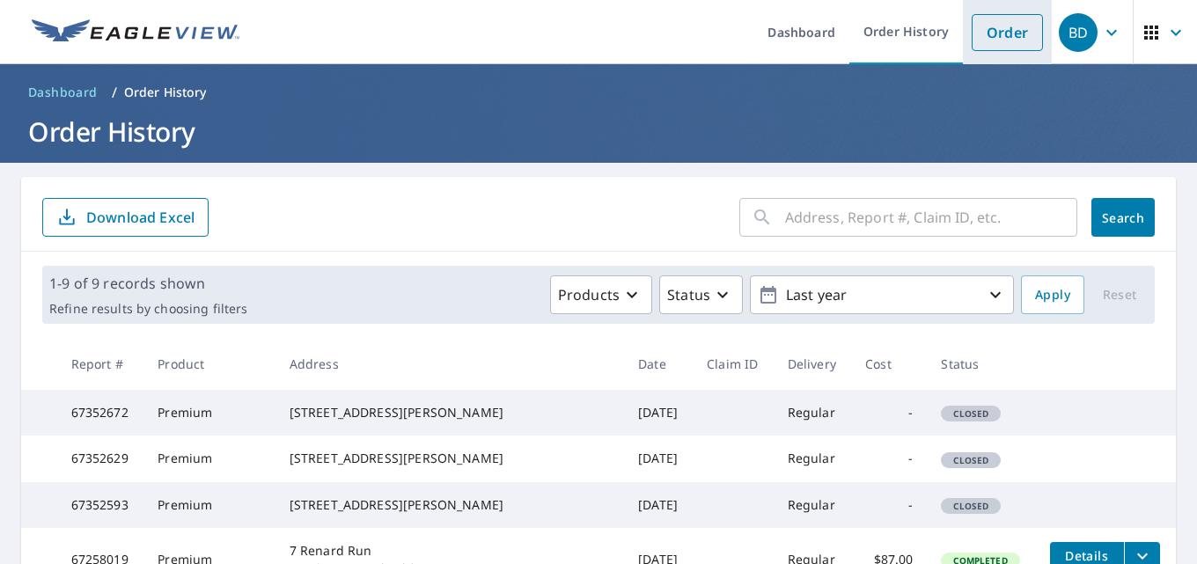
click at [985, 34] on link "Order" at bounding box center [1007, 32] width 71 height 37
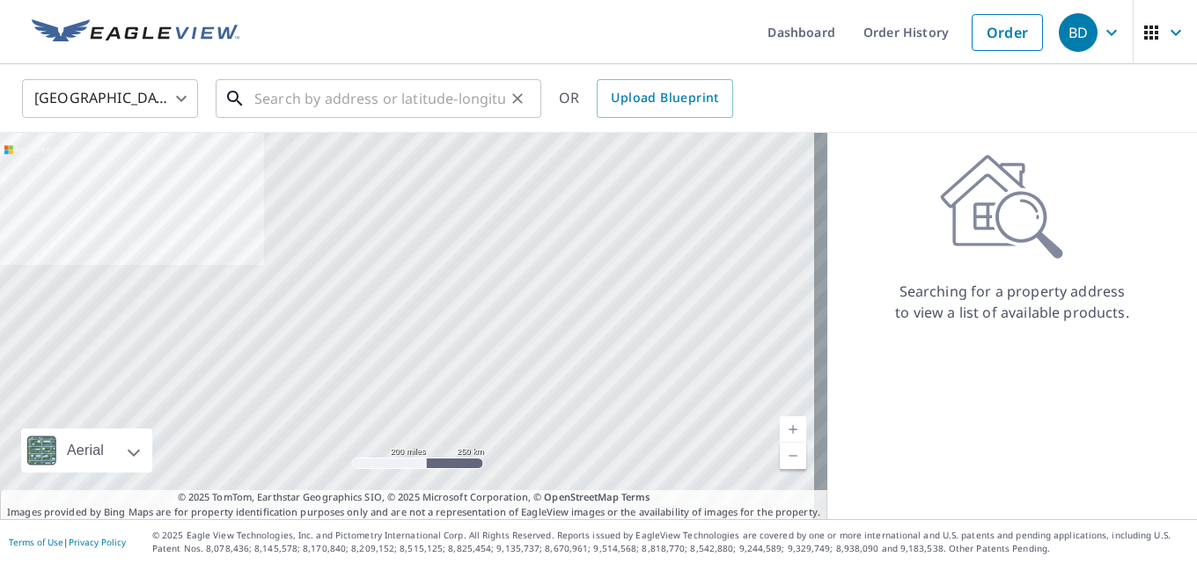
click at [331, 99] on input "text" at bounding box center [379, 98] width 251 height 49
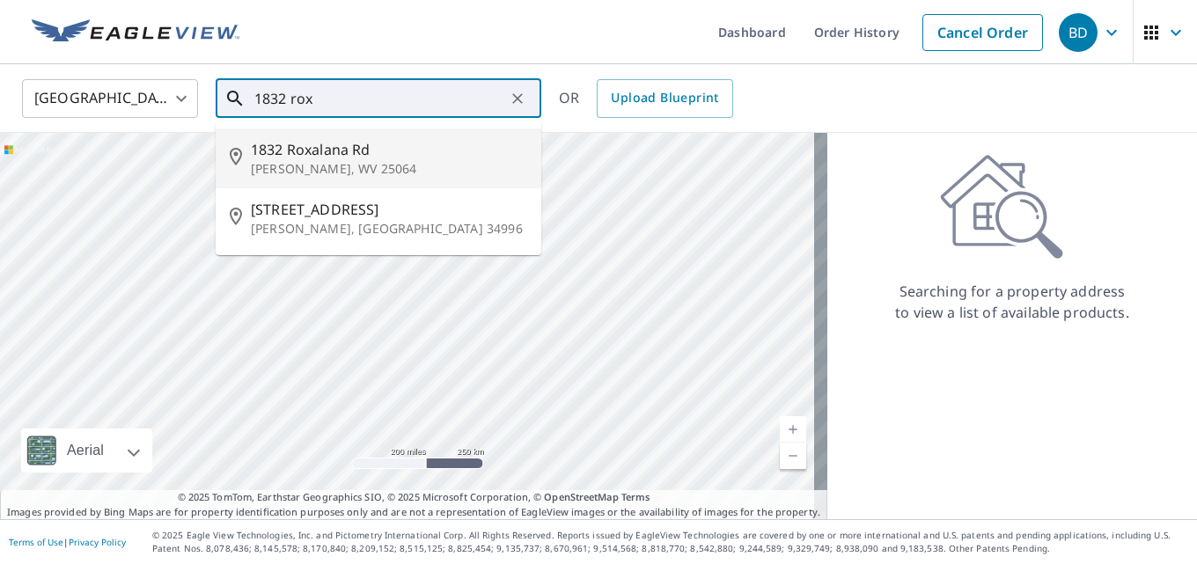
click at [345, 157] on span "1832 Roxalana Rd" at bounding box center [389, 149] width 276 height 21
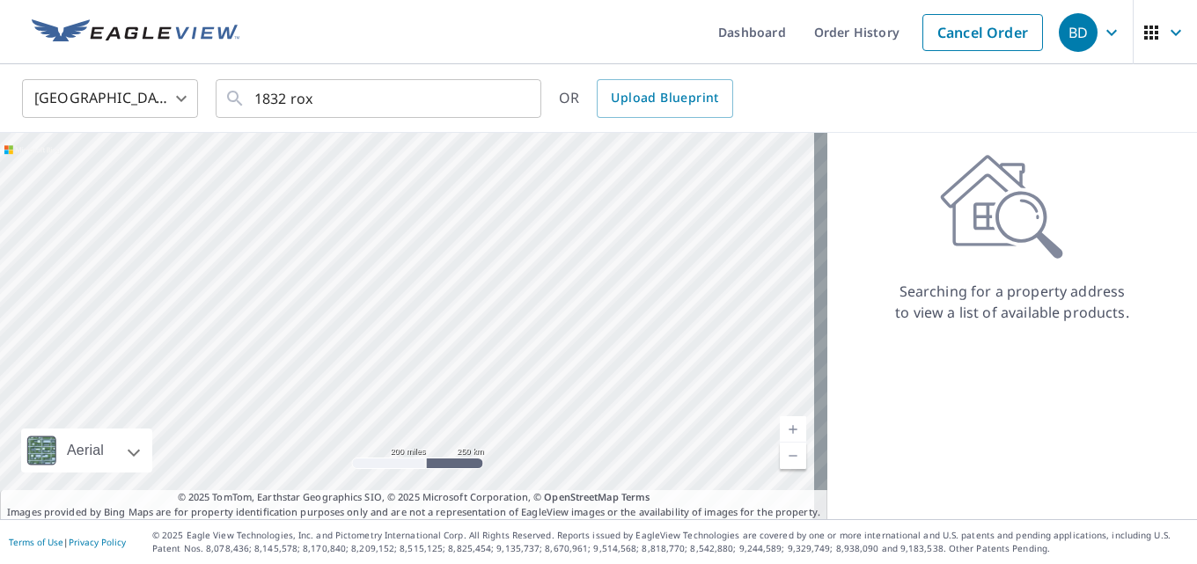
type input "[STREET_ADDRESS][PERSON_NAME]"
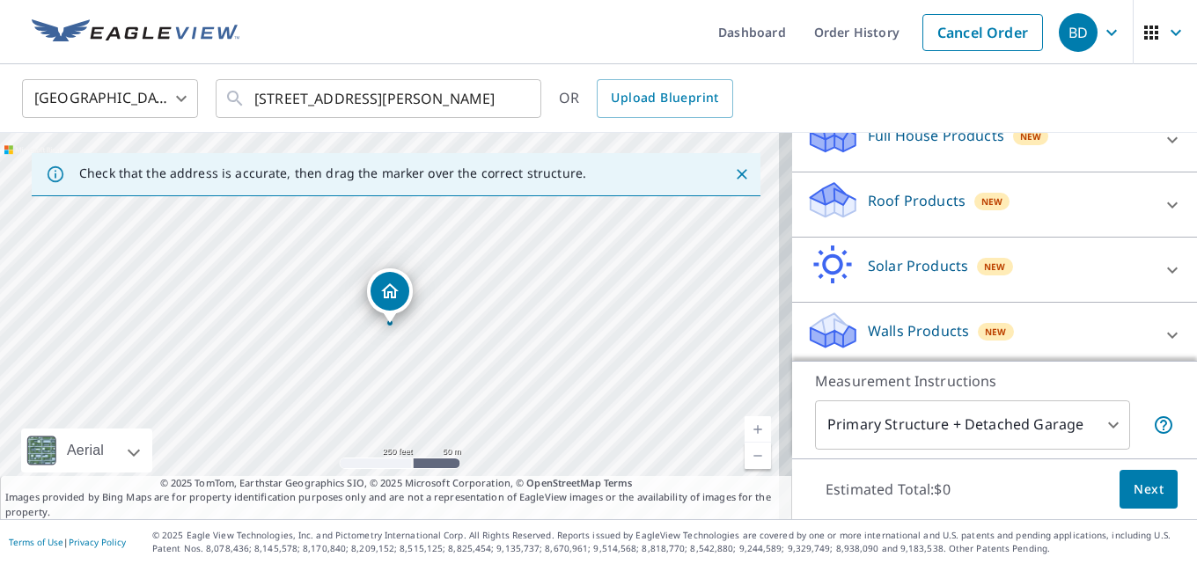
scroll to position [215, 0]
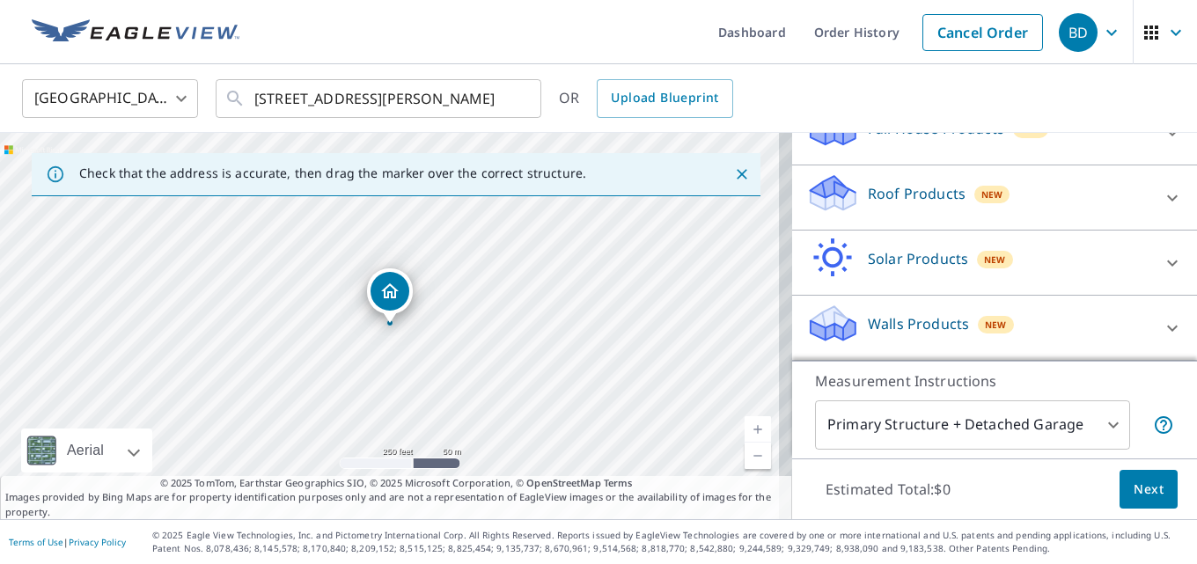
click at [934, 198] on p "Roof Products" at bounding box center [917, 193] width 98 height 21
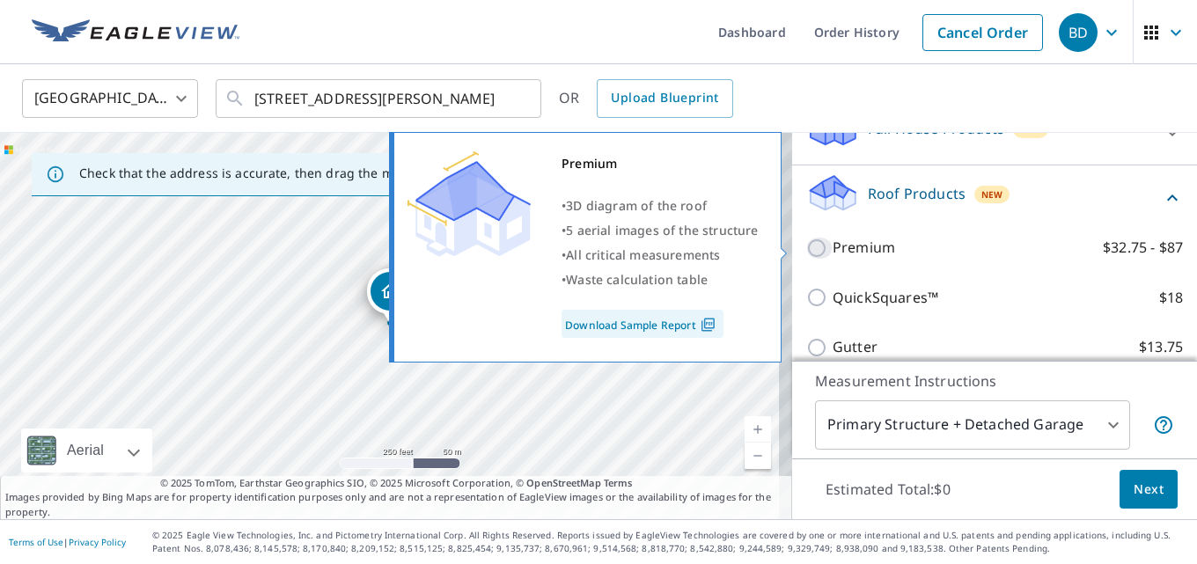
click at [806, 246] on input "Premium $32.75 - $87" at bounding box center [819, 248] width 26 height 21
checkbox input "true"
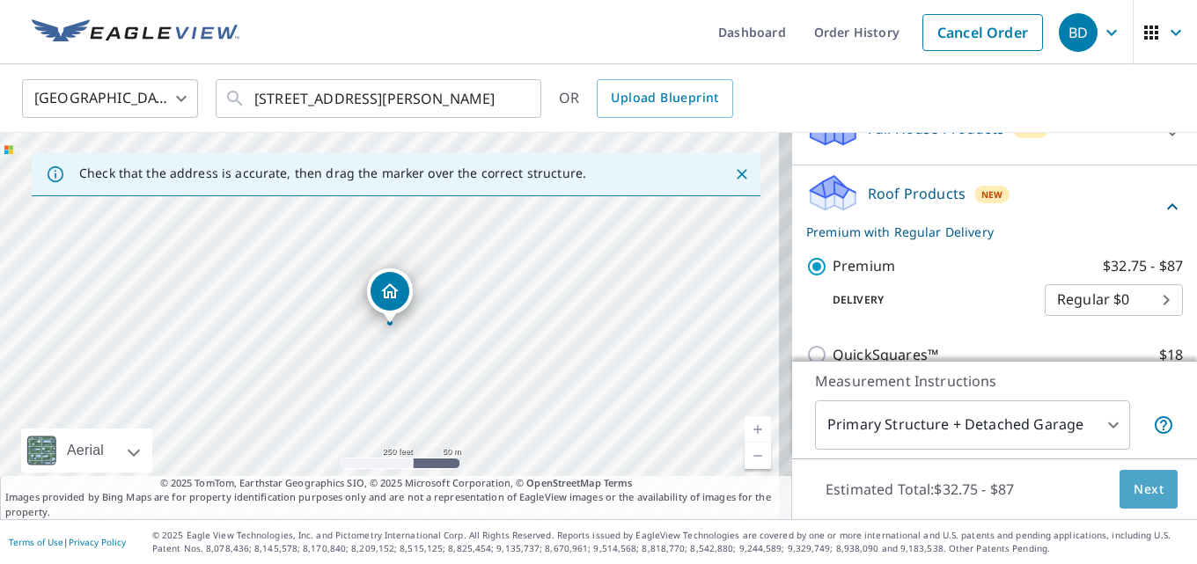
click at [1134, 489] on span "Next" at bounding box center [1149, 490] width 30 height 22
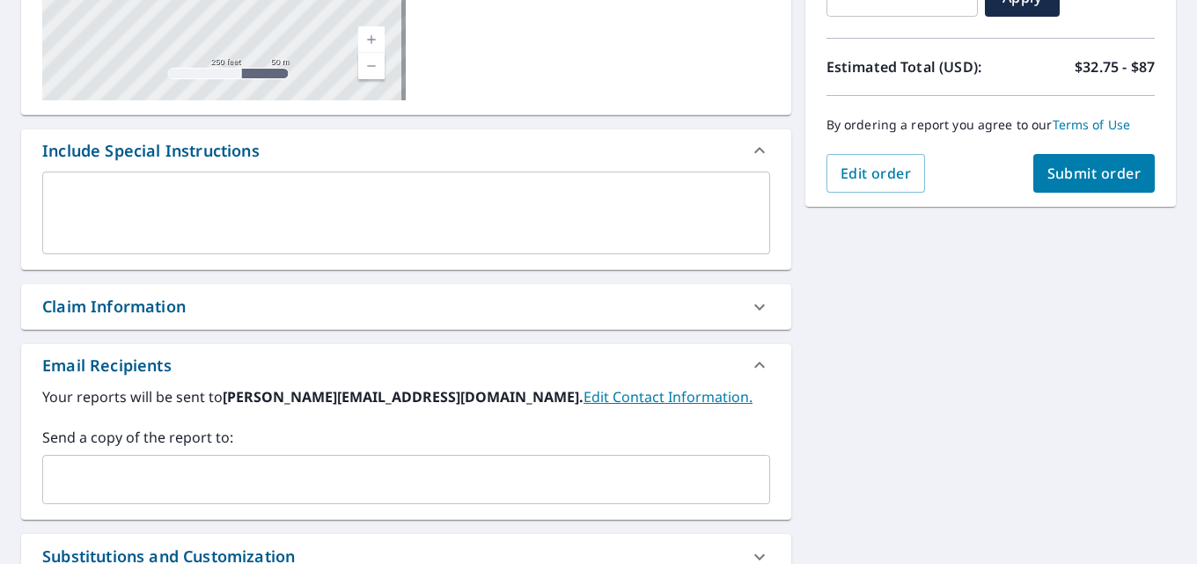
scroll to position [440, 0]
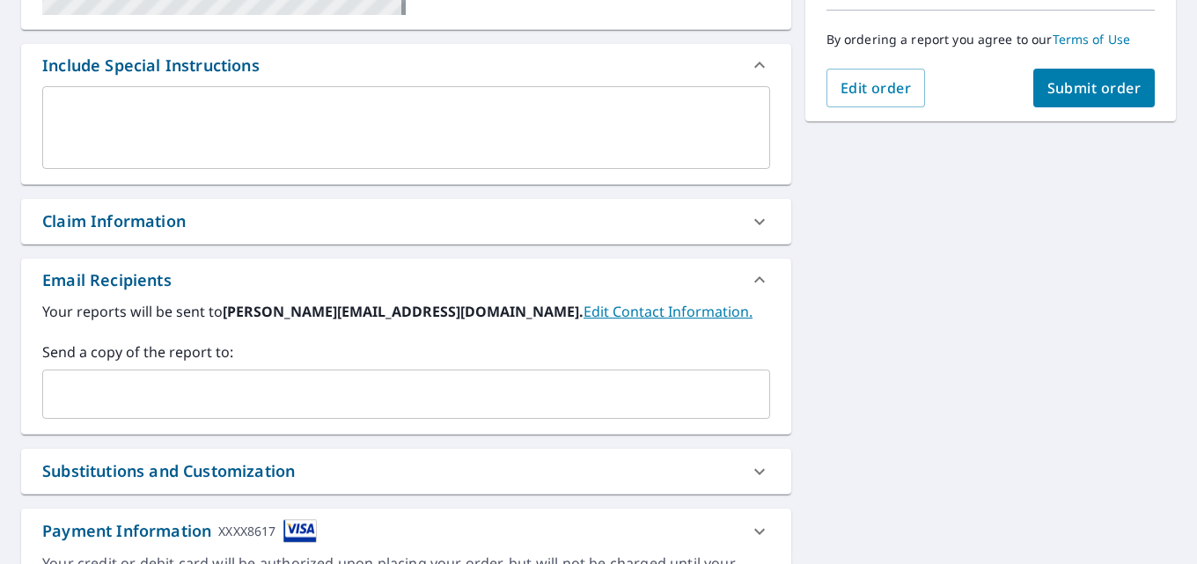
click at [275, 394] on input "text" at bounding box center [393, 394] width 686 height 33
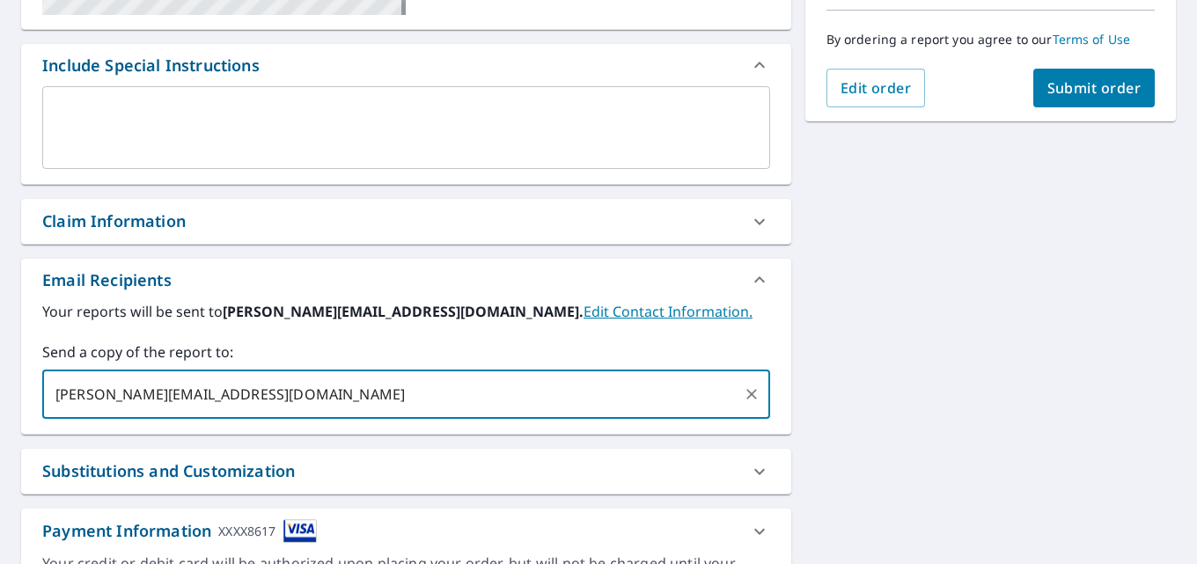
scroll to position [564, 0]
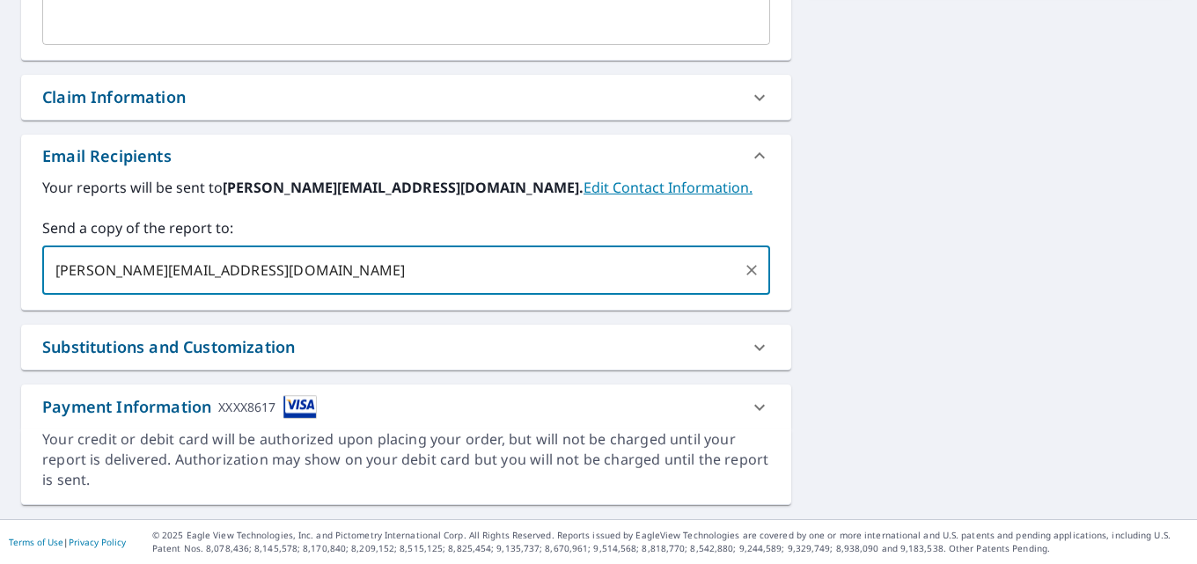
type input "[PERSON_NAME][EMAIL_ADDRESS][DOMAIN_NAME]"
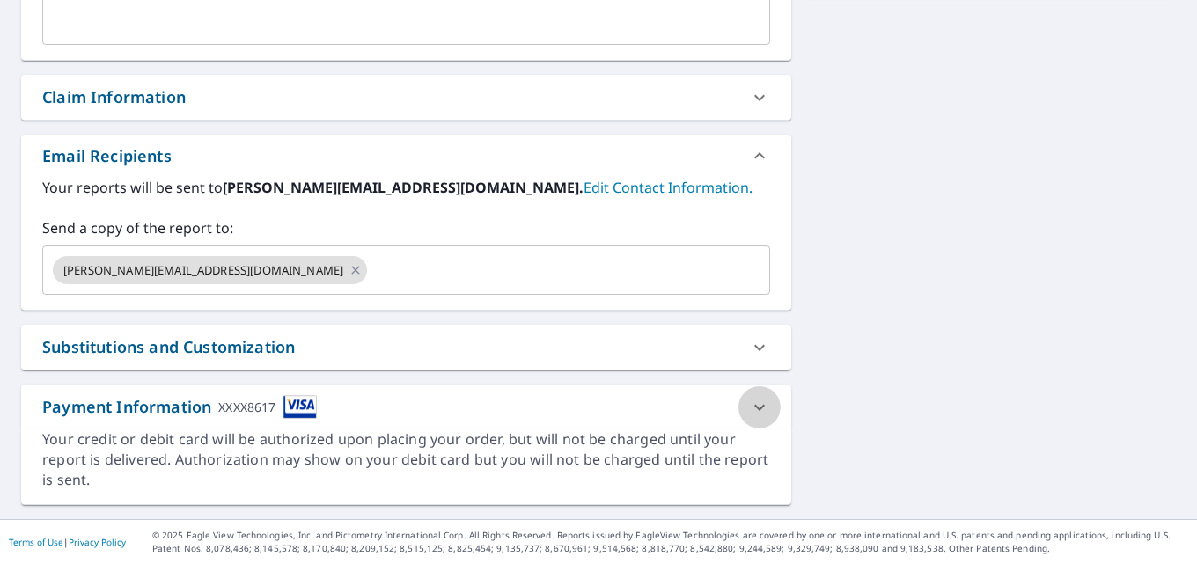
click at [750, 406] on icon at bounding box center [759, 407] width 21 height 21
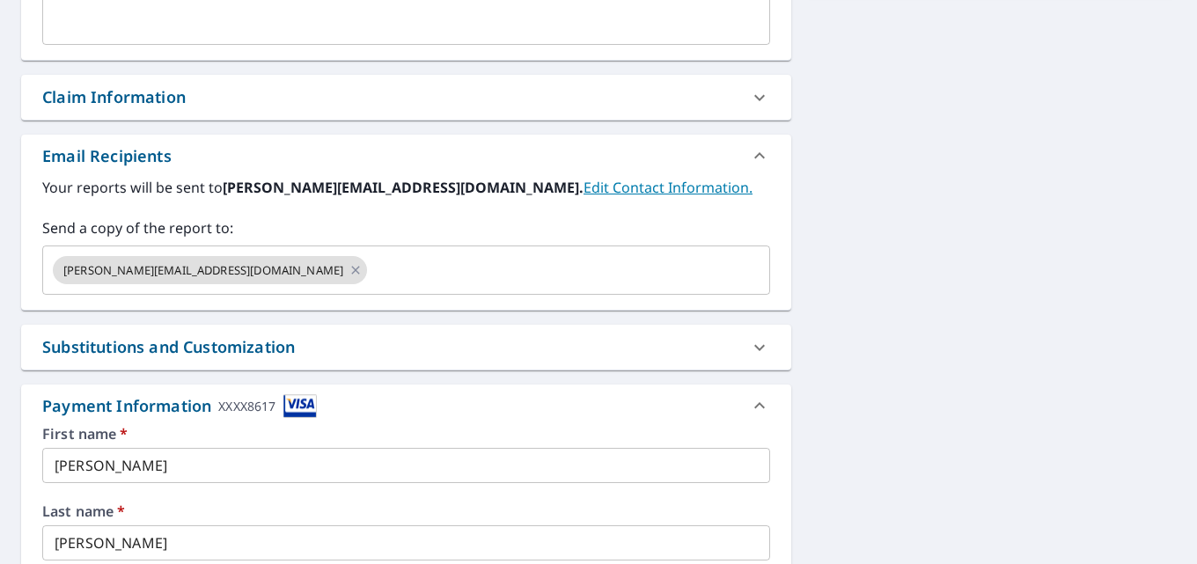
click at [145, 459] on input "[PERSON_NAME]" at bounding box center [406, 465] width 728 height 35
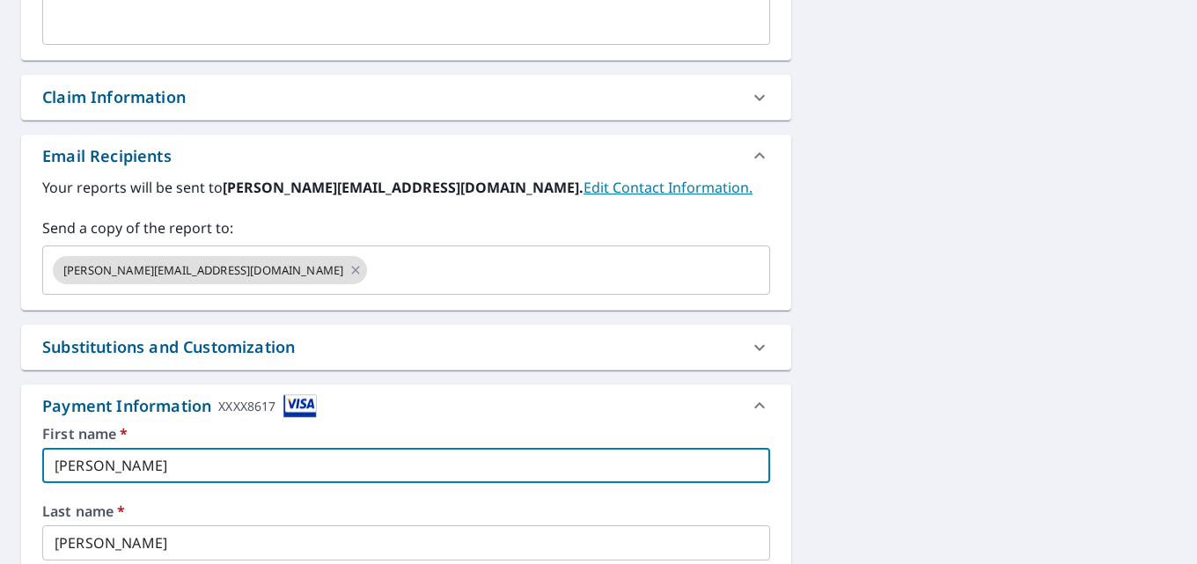
checkbox input "true"
type input "S"
checkbox input "true"
type input "J"
checkbox input "true"
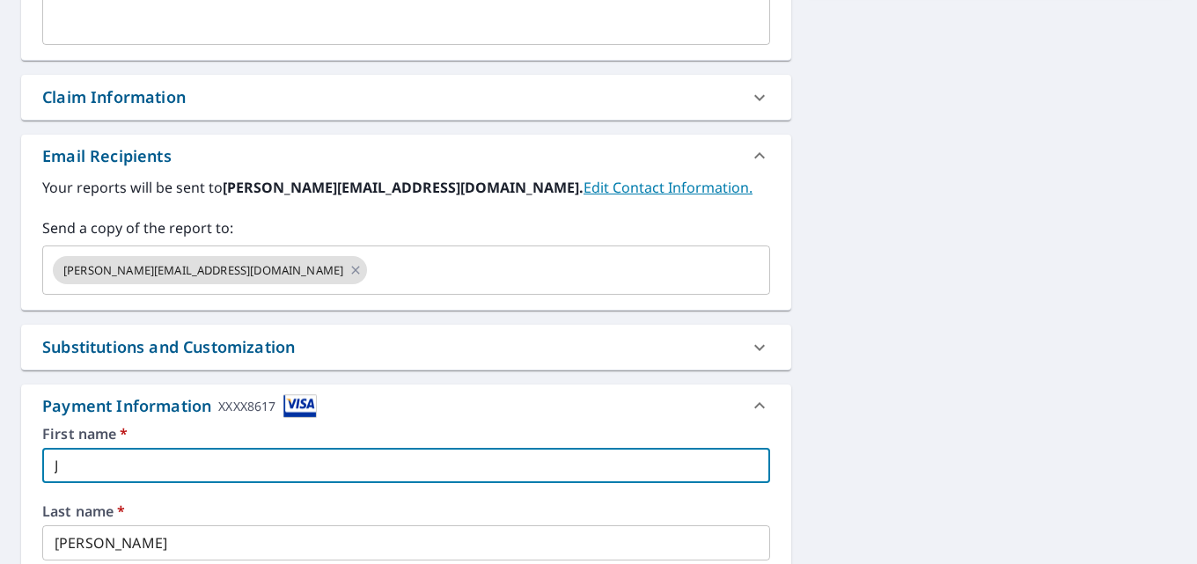
type input "Jo"
checkbox input "true"
type input "Joh"
checkbox input "true"
type input "[PERSON_NAME]"
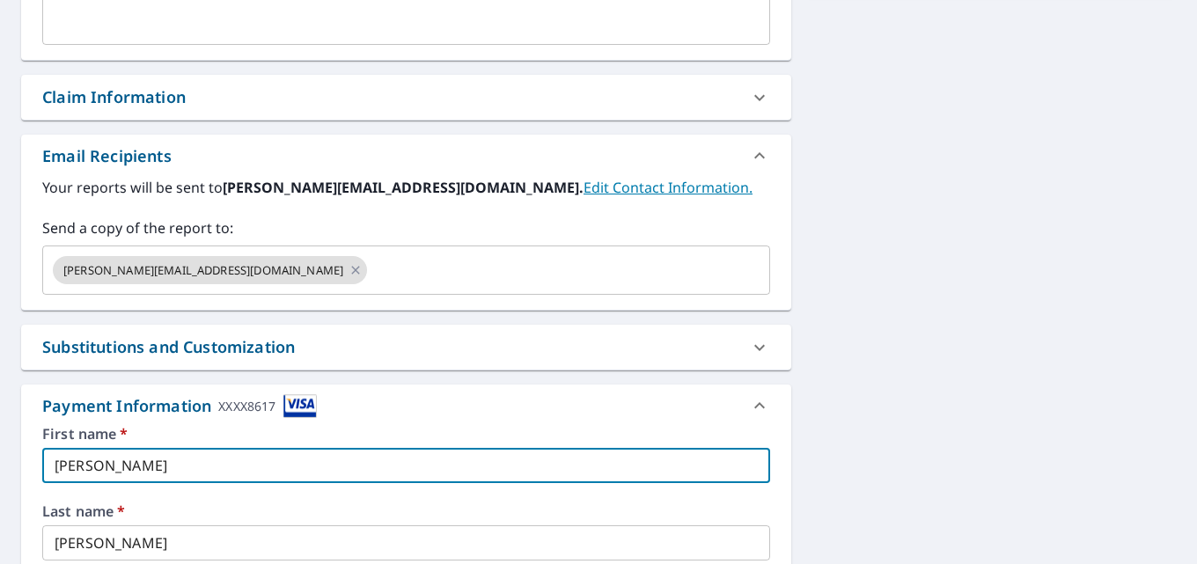
checkbox input "true"
type input "[PERSON_NAME]"
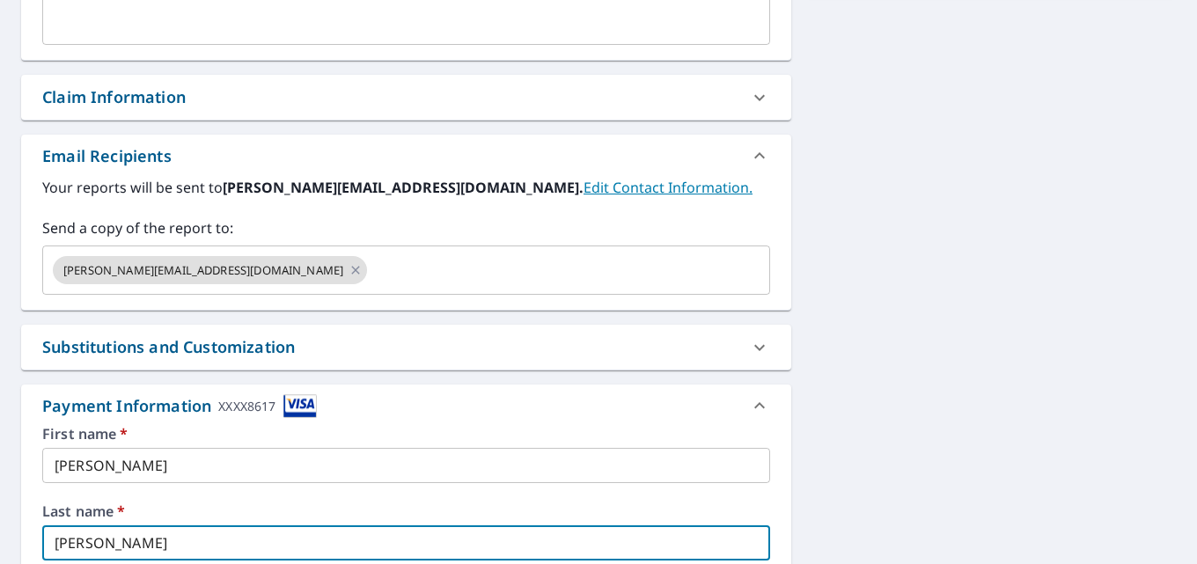
click at [146, 540] on input "[PERSON_NAME]" at bounding box center [406, 542] width 728 height 35
checkbox input "true"
type input "R"
checkbox input "true"
type input "C"
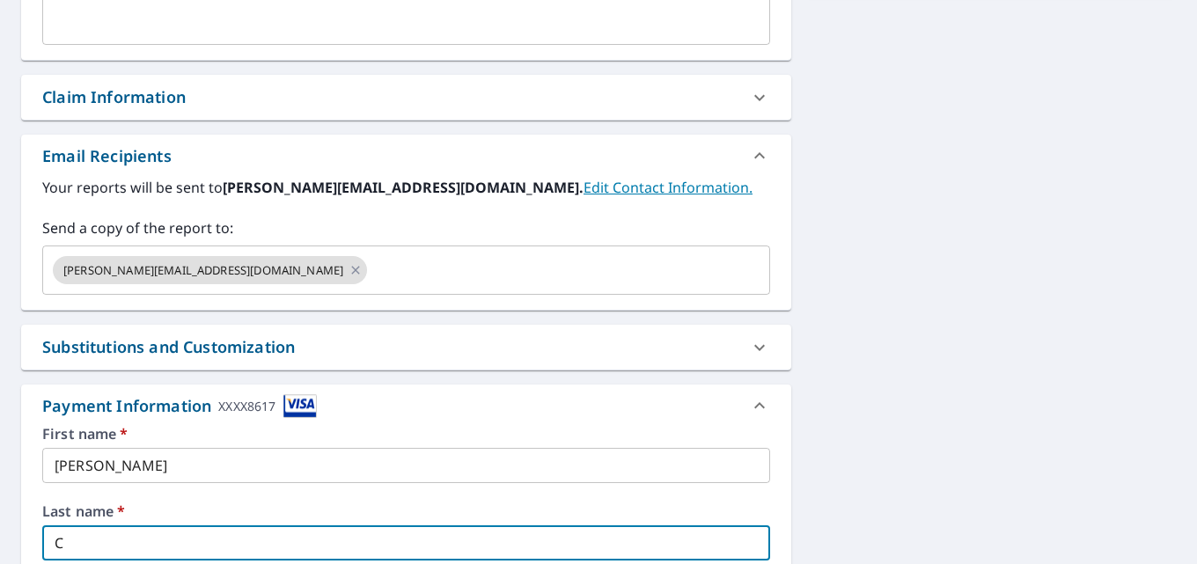
checkbox input "true"
type input "Cr"
checkbox input "true"
type input "Cri"
checkbox input "true"
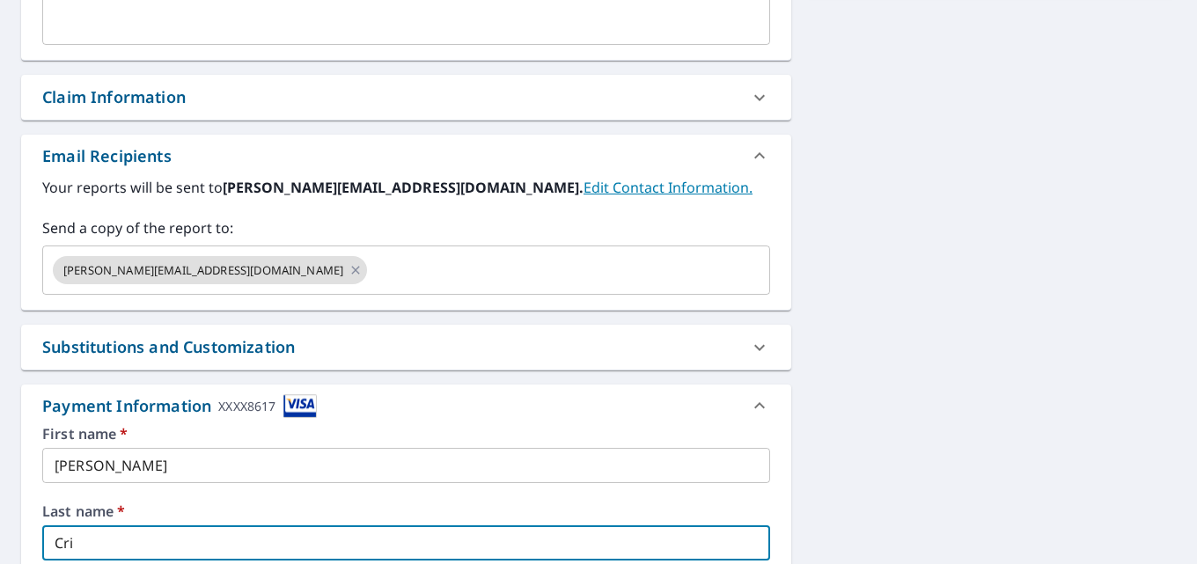
type input "[PERSON_NAME]"
checkbox input "true"
type input "[PERSON_NAME]"
checkbox input "true"
type input "[DEMOGRAPHIC_DATA]"
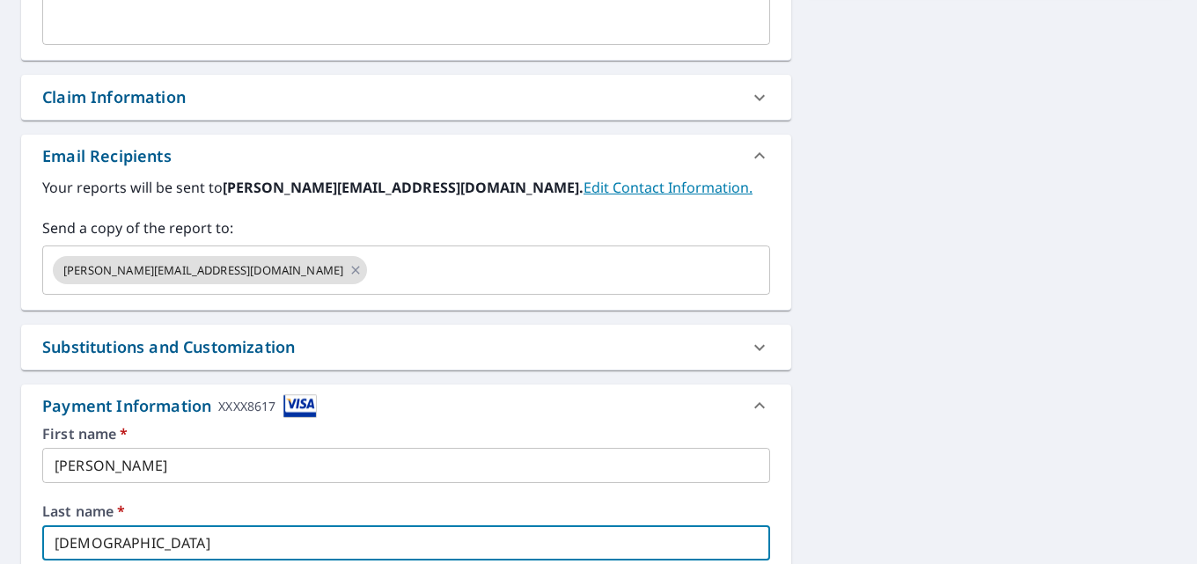
checkbox input "true"
type input "Cristwel"
checkbox input "true"
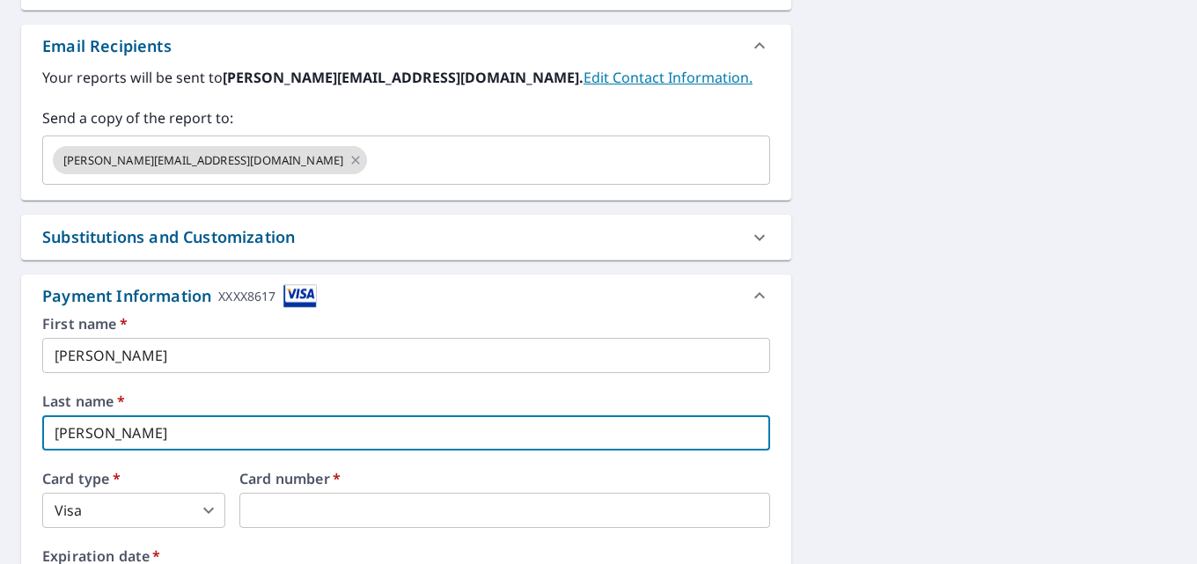
scroll to position [828, 0]
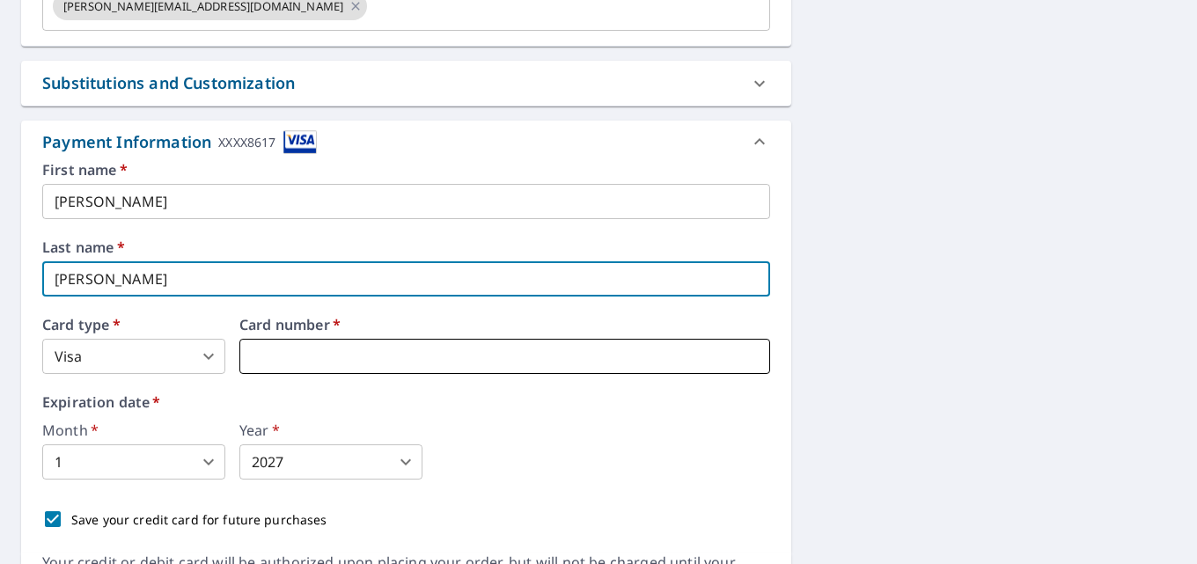
type input "[PERSON_NAME]"
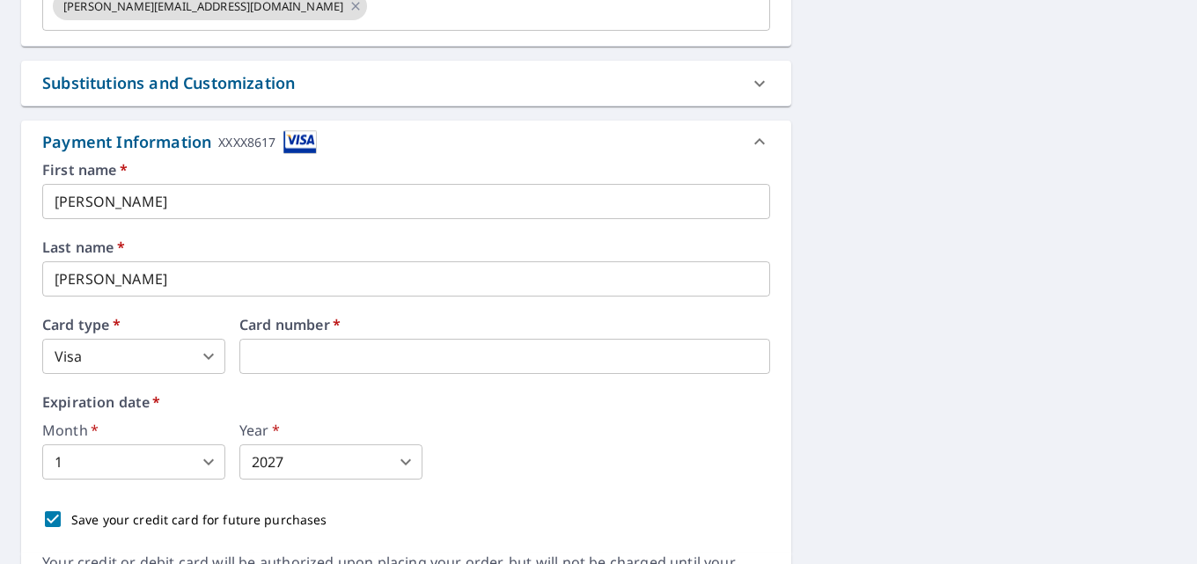
click at [215, 455] on body "BD BD Dashboard Order History Cancel Order BD Dashboard / Finalize Order Finali…" at bounding box center [598, 282] width 1197 height 564
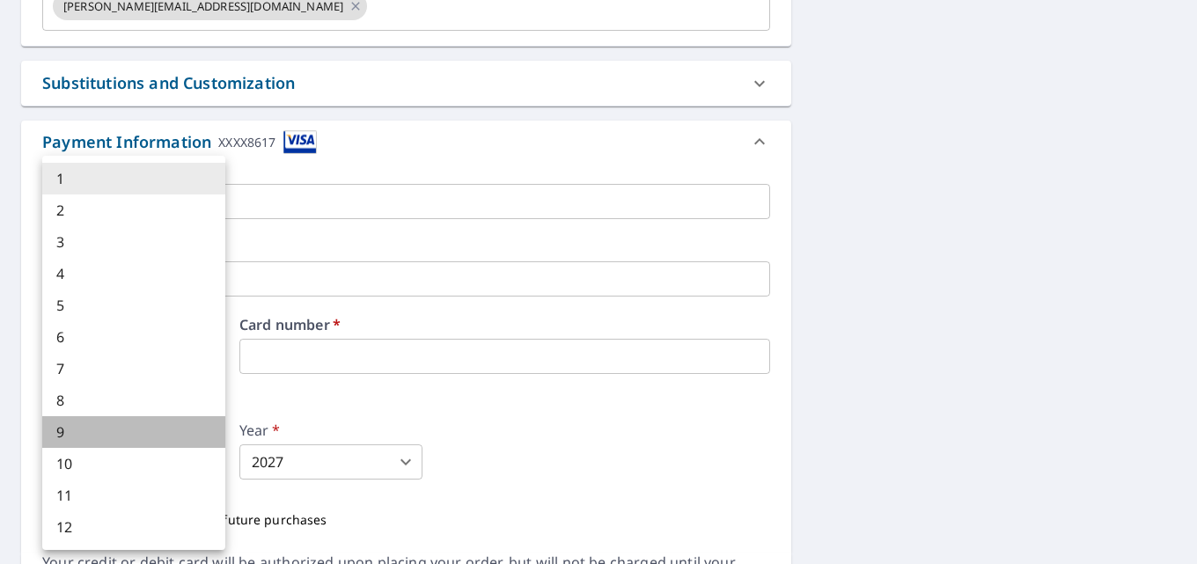
click at [137, 427] on li "9" at bounding box center [133, 432] width 183 height 32
checkbox input "true"
type input "9"
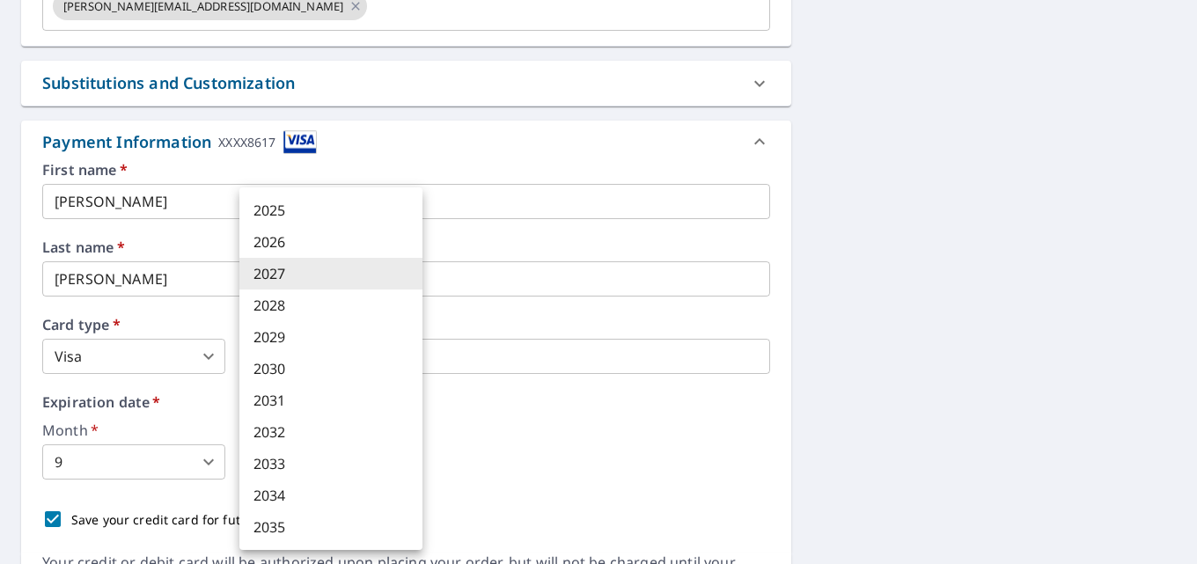
click at [404, 459] on body "BD BD Dashboard Order History Cancel Order BD Dashboard / Finalize Order Finali…" at bounding box center [598, 282] width 1197 height 564
click at [298, 240] on li "2026" at bounding box center [330, 242] width 183 height 32
checkbox input "true"
type input "2026"
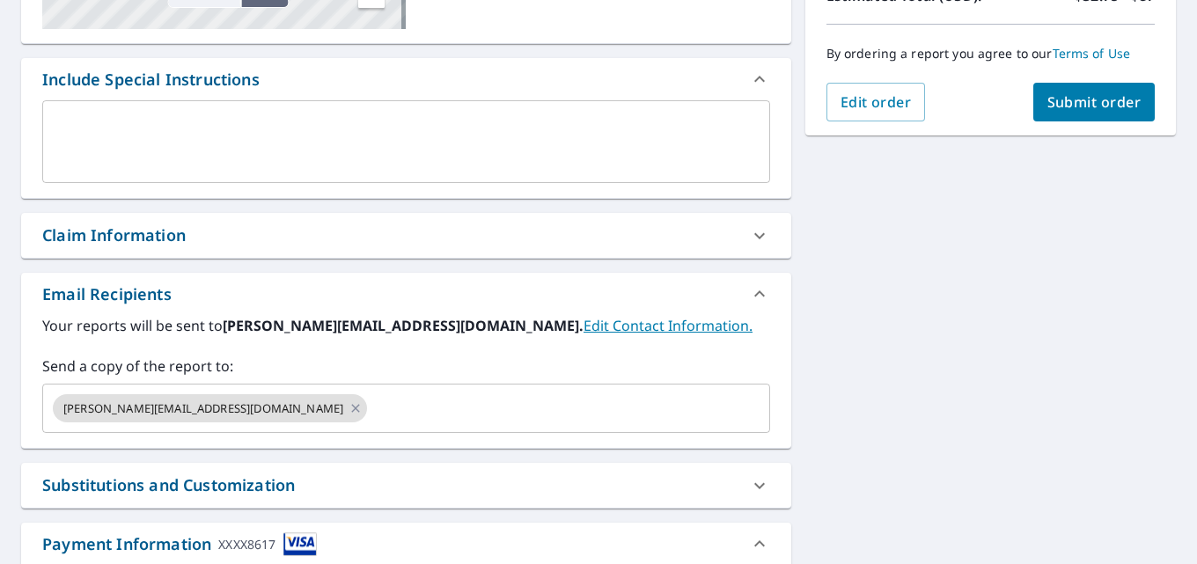
scroll to position [335, 0]
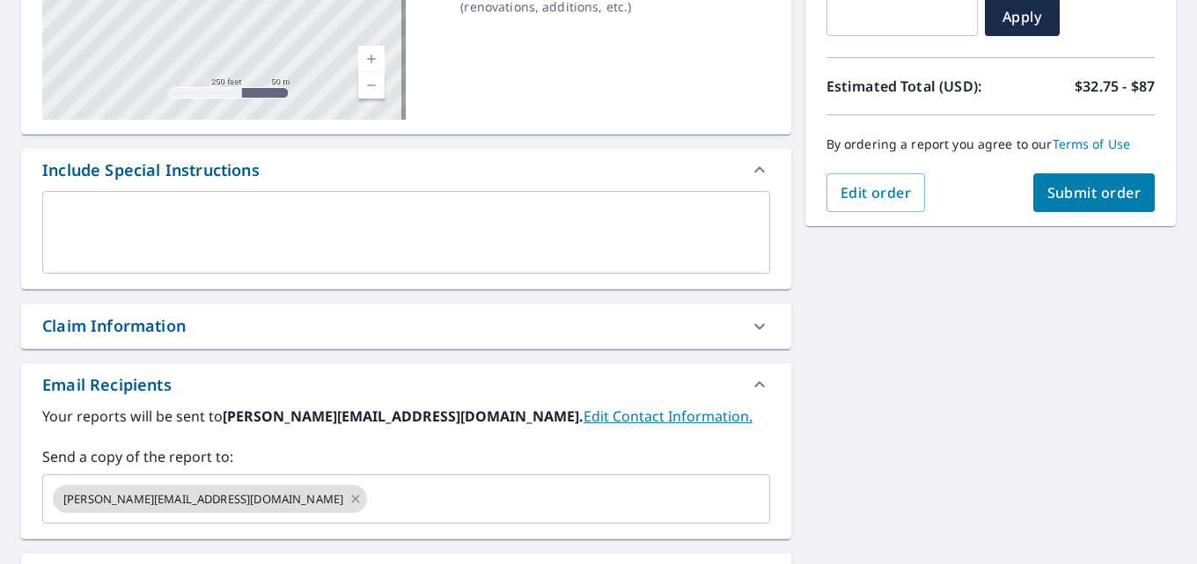
click at [1086, 197] on span "Submit order" at bounding box center [1094, 192] width 94 height 19
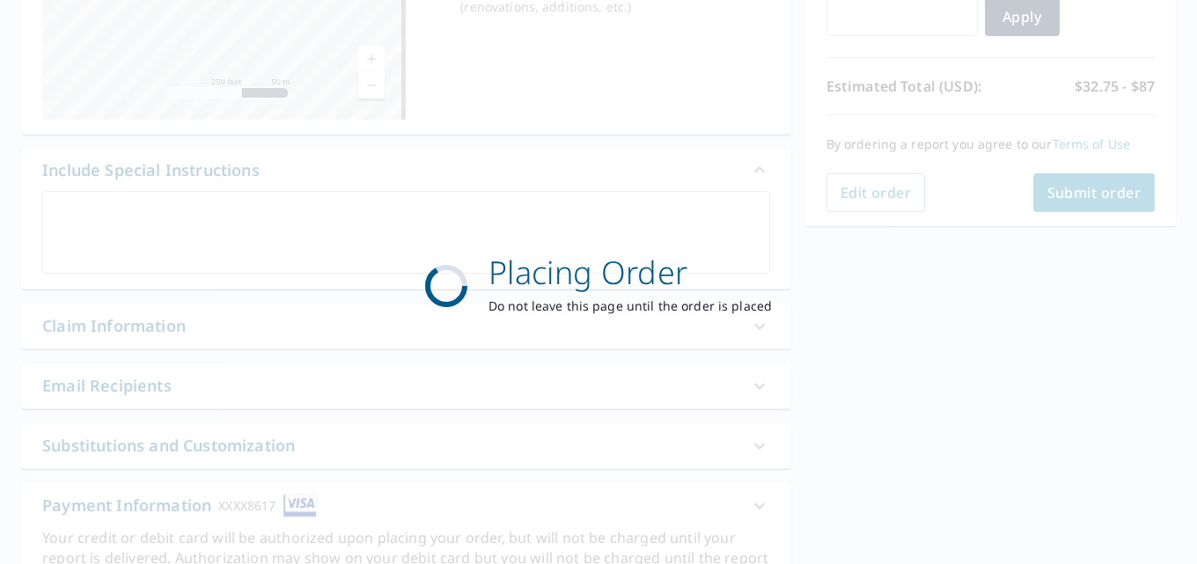
checkbox input "true"
